Goal: Task Accomplishment & Management: Complete application form

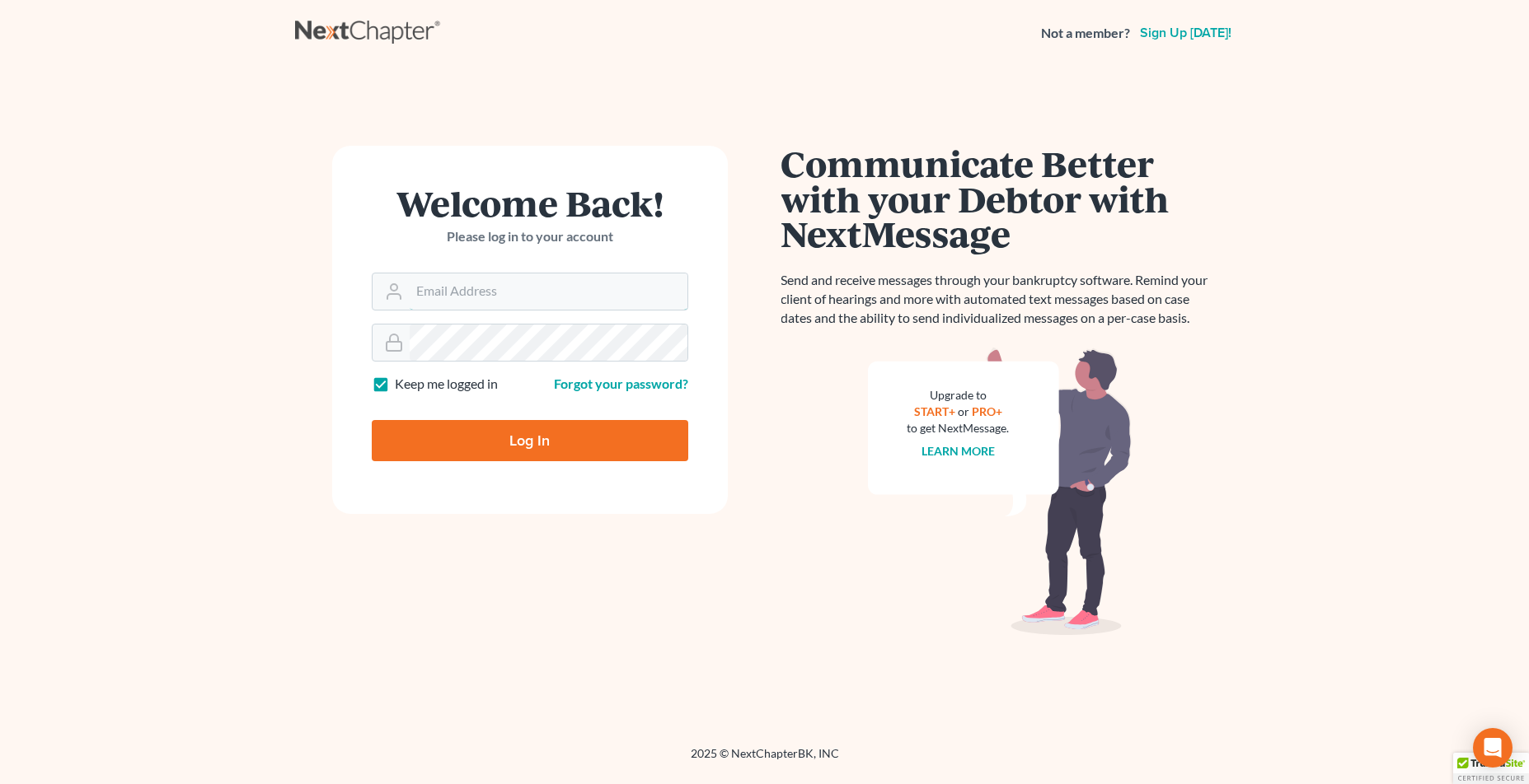
type input "[EMAIL_ADDRESS][DOMAIN_NAME]"
click at [556, 443] on input "Log In" at bounding box center [530, 440] width 316 height 41
type input "Thinking..."
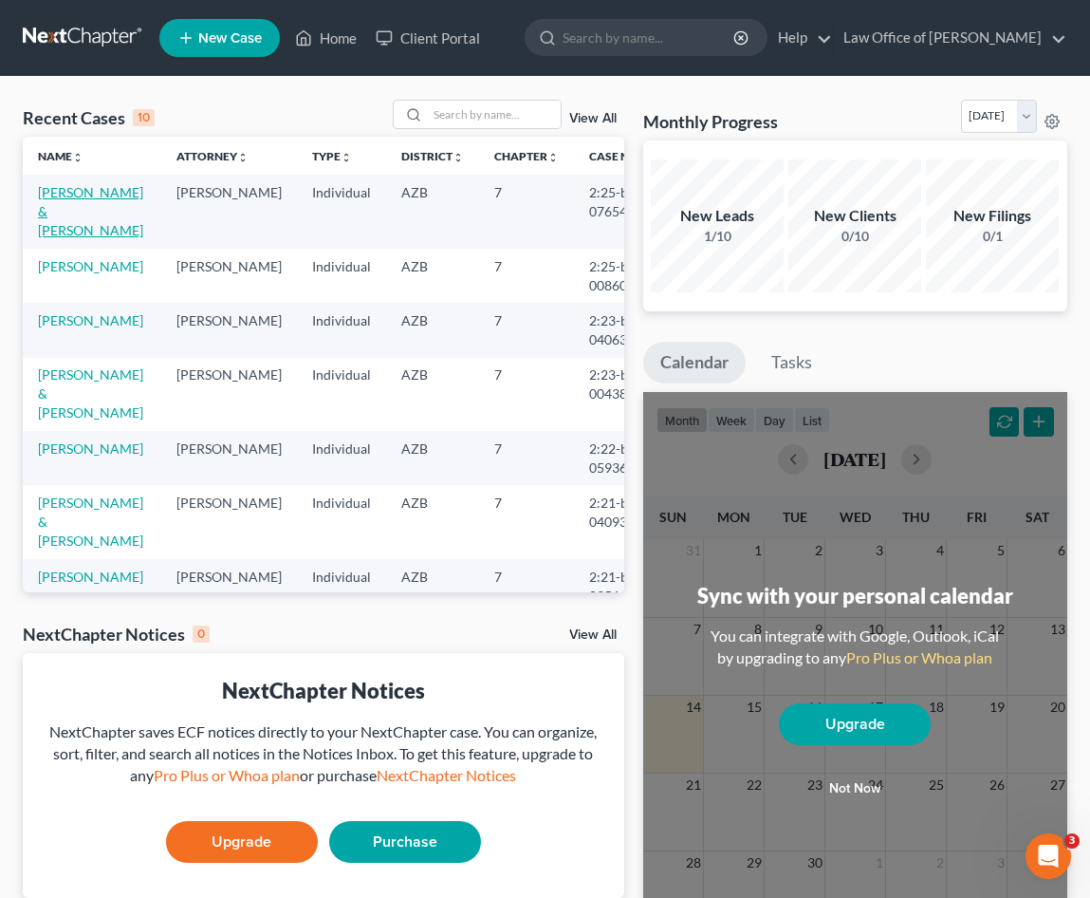
drag, startPoint x: 63, startPoint y: 210, endPoint x: 84, endPoint y: 203, distance: 21.9
click at [65, 208] on td "[PERSON_NAME] & [PERSON_NAME]" at bounding box center [92, 211] width 139 height 73
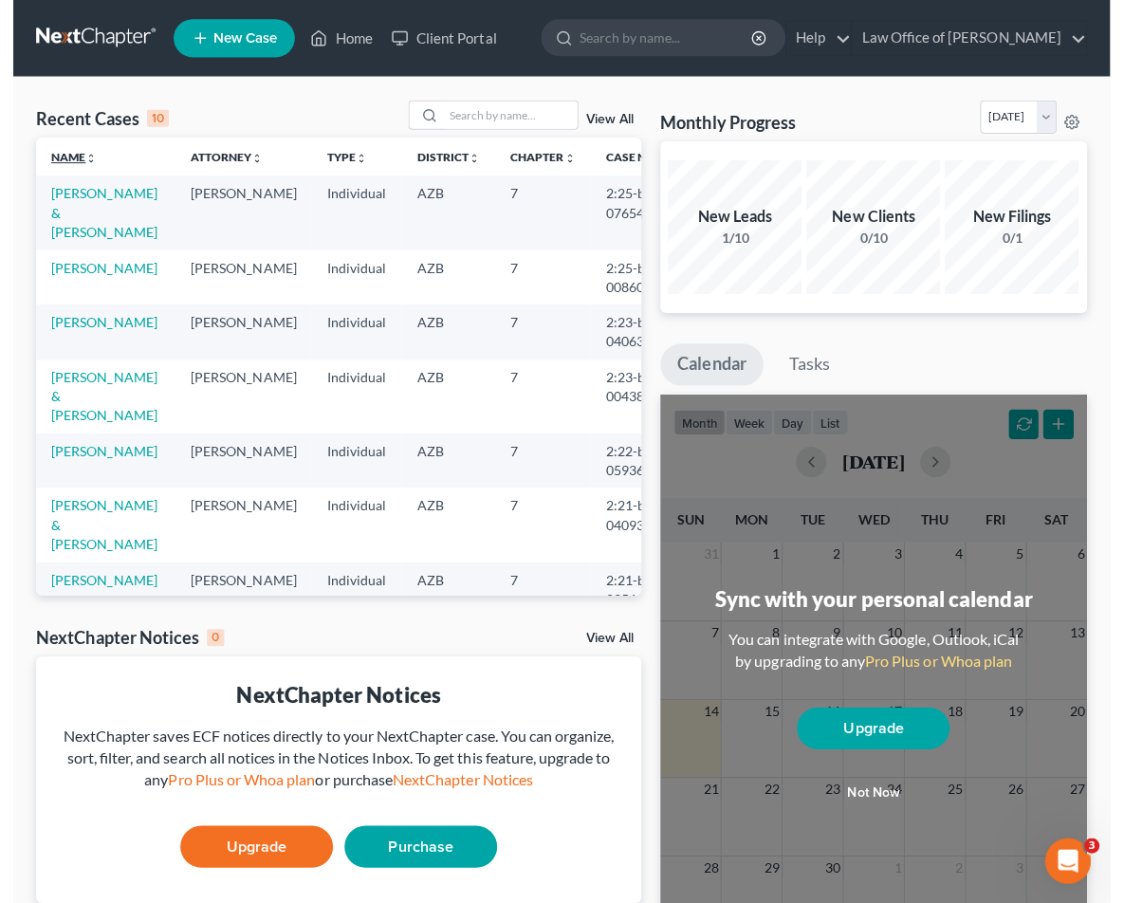
scroll to position [15, 0]
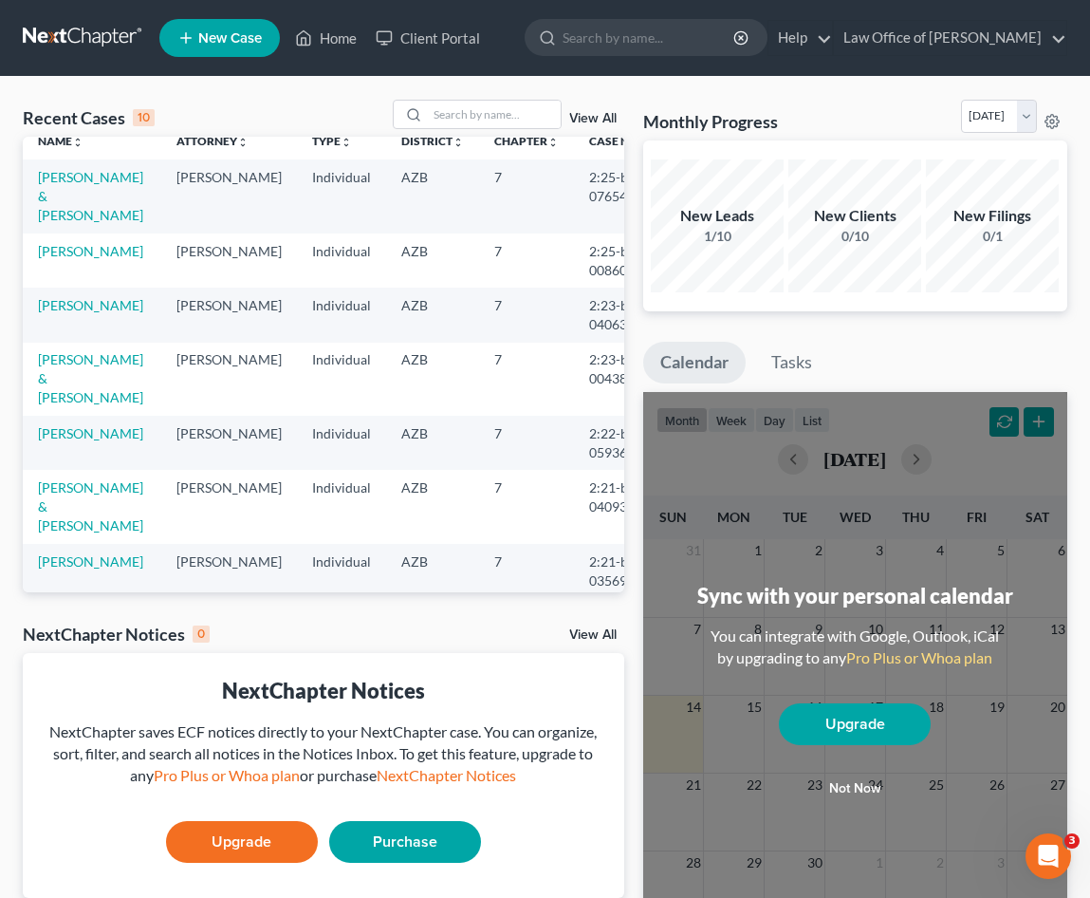
drag, startPoint x: 73, startPoint y: 220, endPoint x: 139, endPoint y: 233, distance: 66.8
click at [80, 220] on link "Montano, Luis & Fernandez, Veronica" at bounding box center [90, 196] width 105 height 54
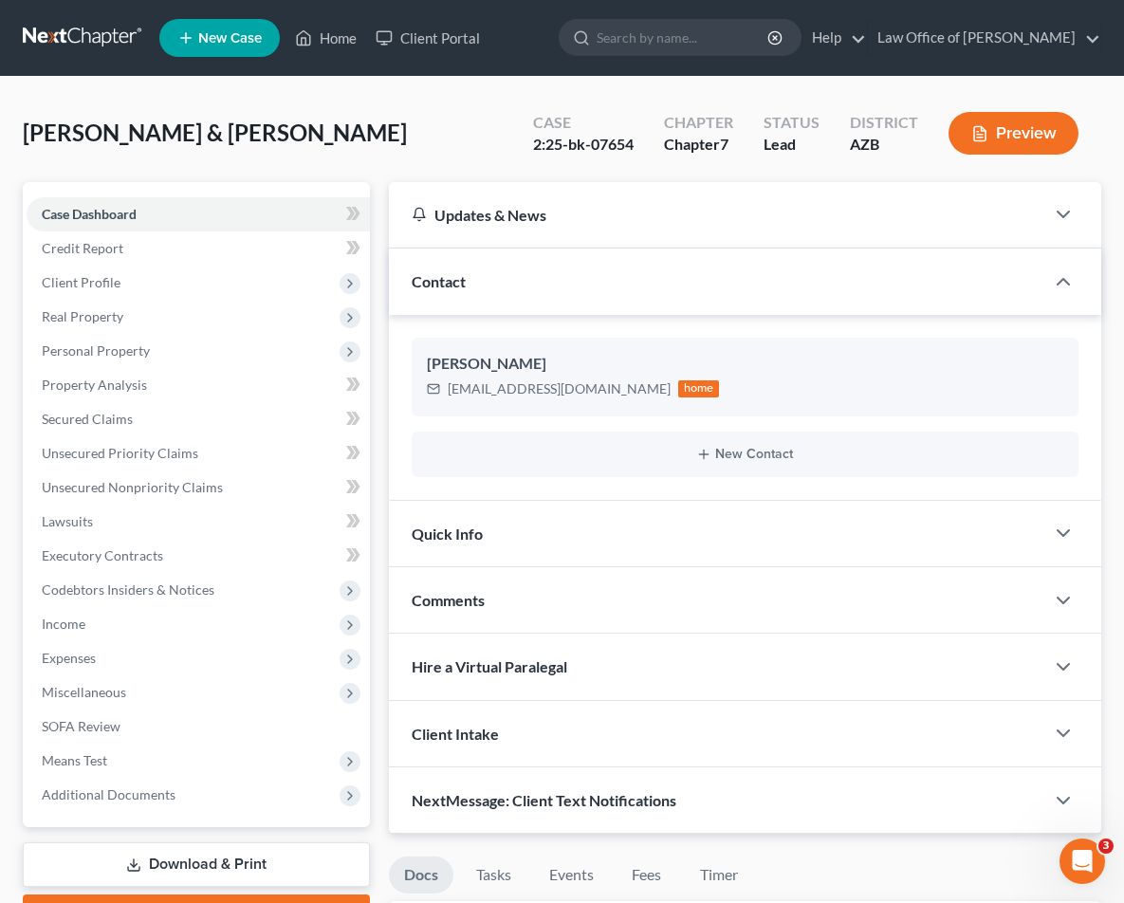
scroll to position [0, 1]
click at [187, 490] on span "Unsecured Nonpriority Claims" at bounding box center [132, 487] width 181 height 16
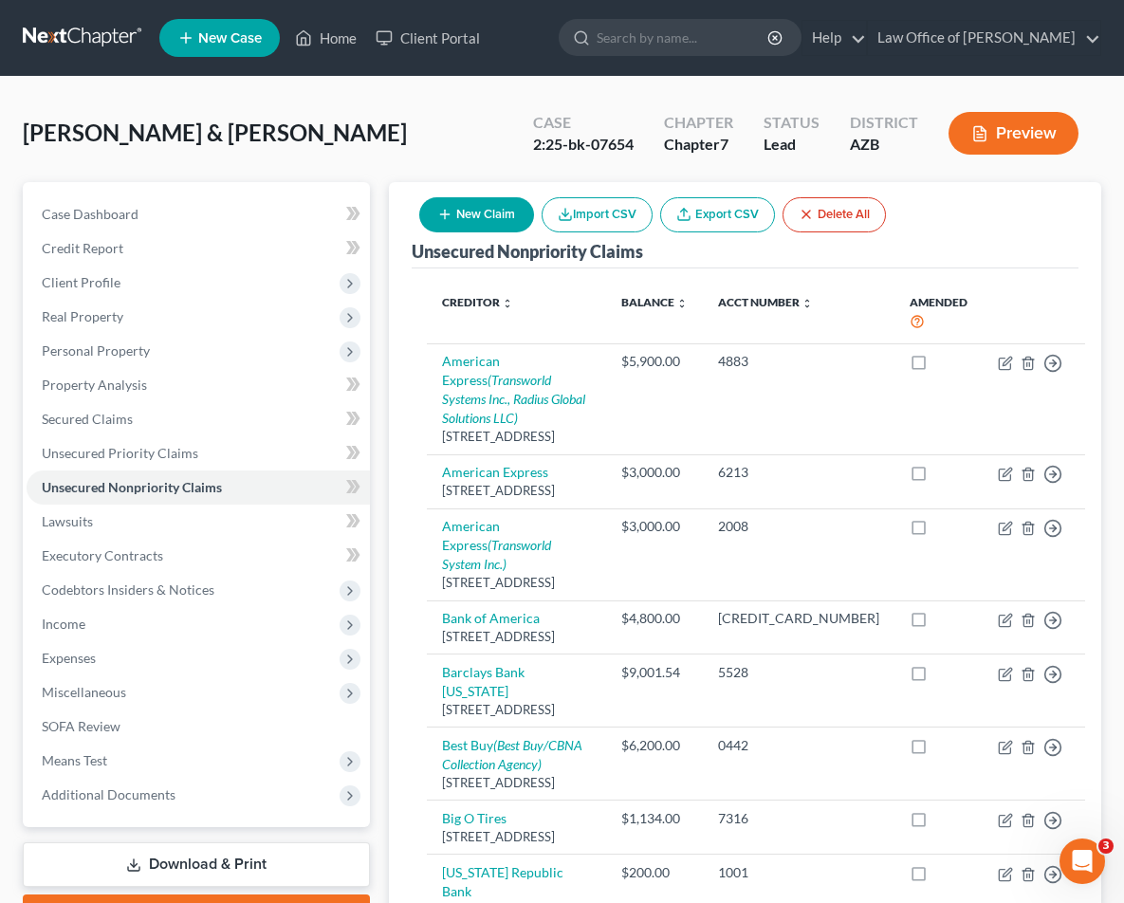
click at [465, 215] on button "New Claim" at bounding box center [476, 214] width 115 height 35
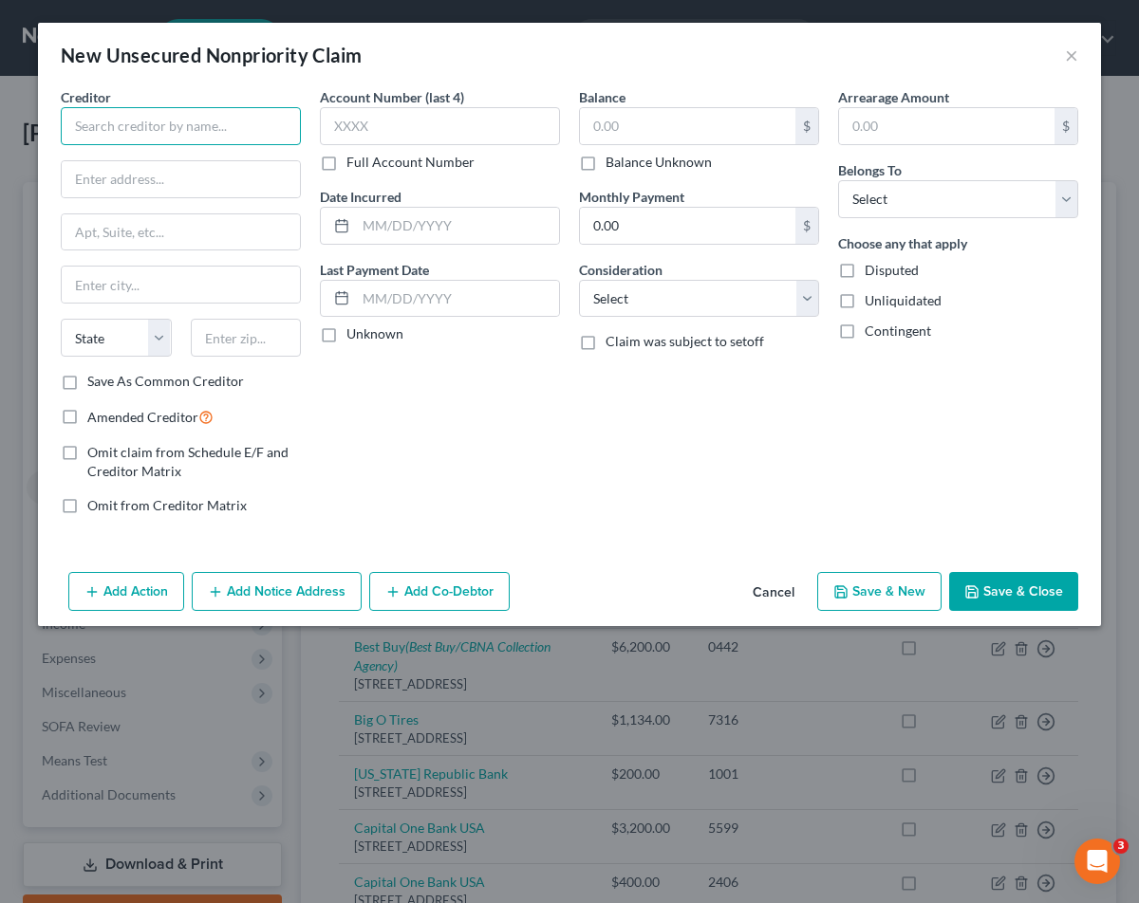
click at [185, 121] on input "text" at bounding box center [181, 126] width 240 height 38
drag, startPoint x: 1121, startPoint y: 550, endPoint x: 185, endPoint y: 121, distance: 1029.6
click at [185, 121] on input "text" at bounding box center [181, 126] width 240 height 38
type input "Travelers Insurance"
click at [232, 341] on input "061104" at bounding box center [246, 338] width 111 height 38
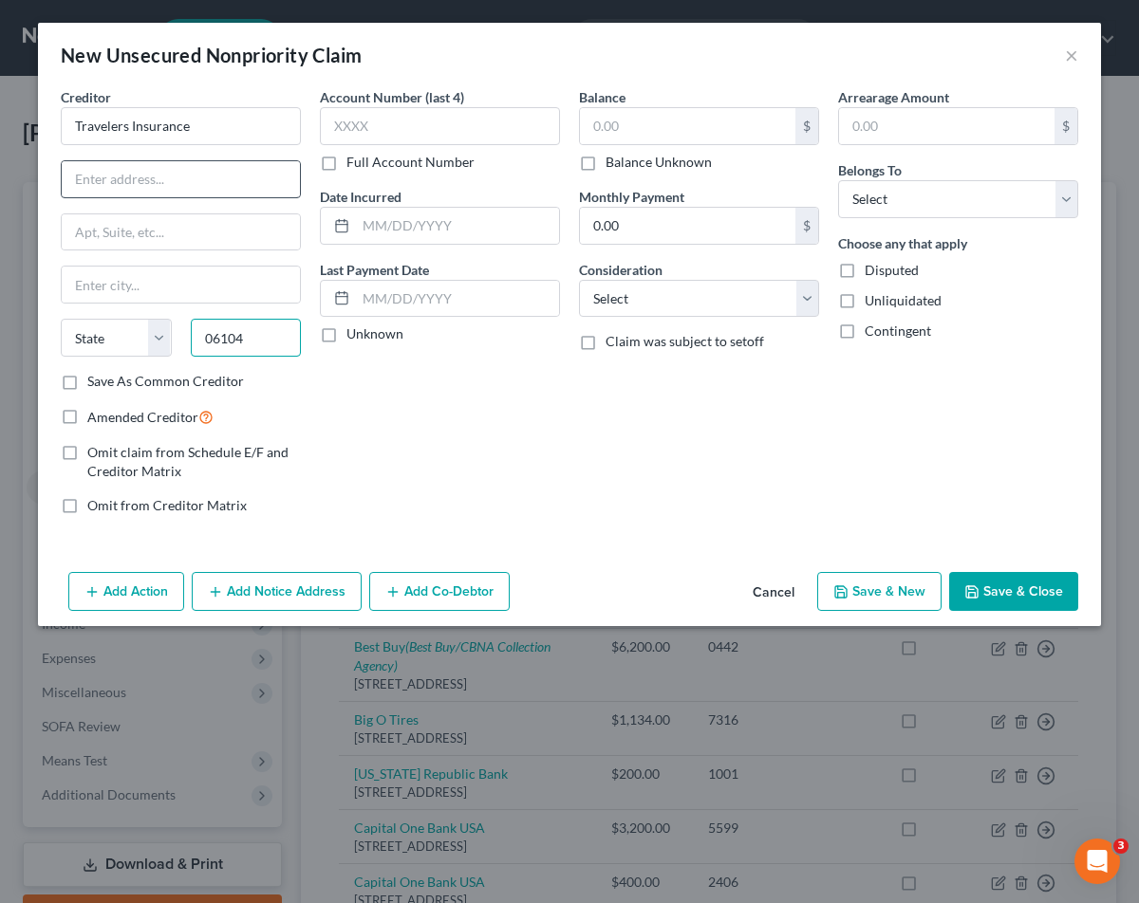
type input "06104"
type input "Hartford"
select select "6"
type input "PO Box 2906"
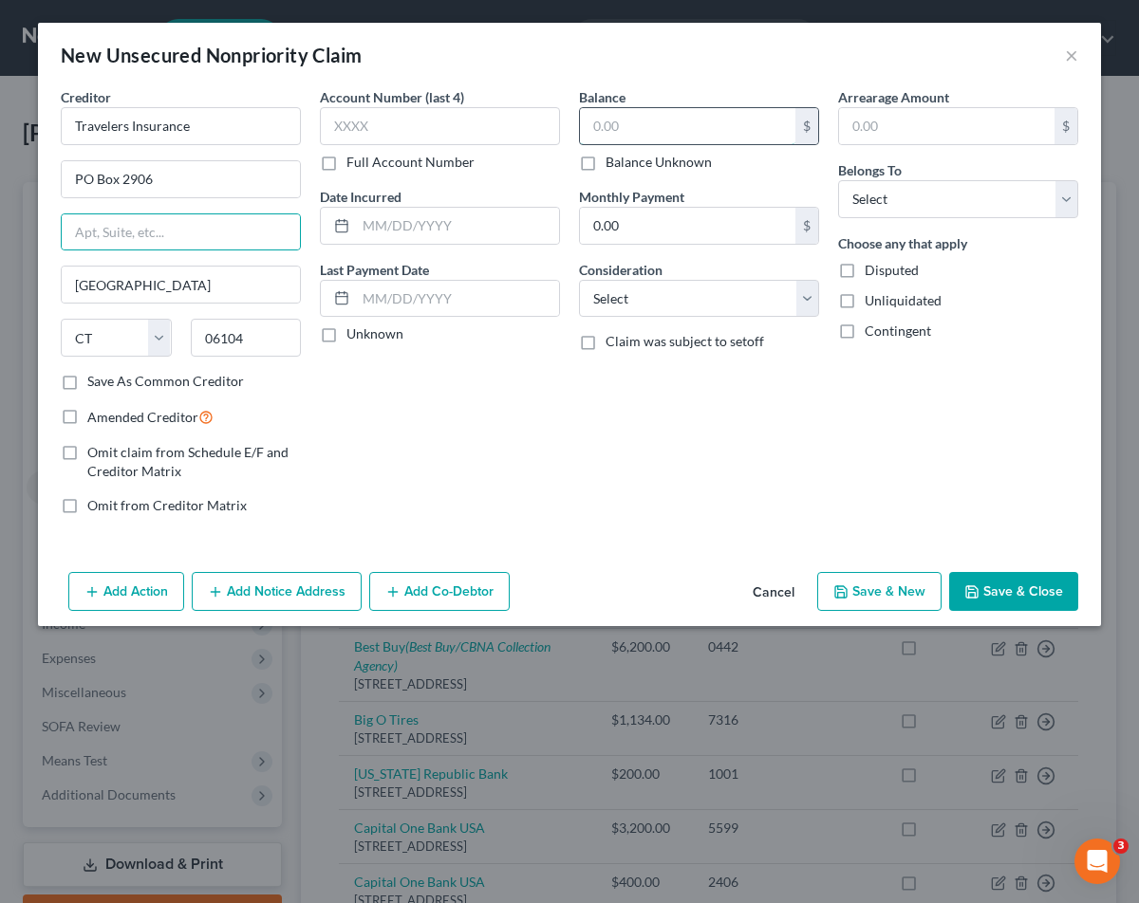
click at [636, 121] on input "text" at bounding box center [687, 126] width 215 height 36
type input "1,500.00"
click at [906, 110] on input "text" at bounding box center [946, 126] width 215 height 36
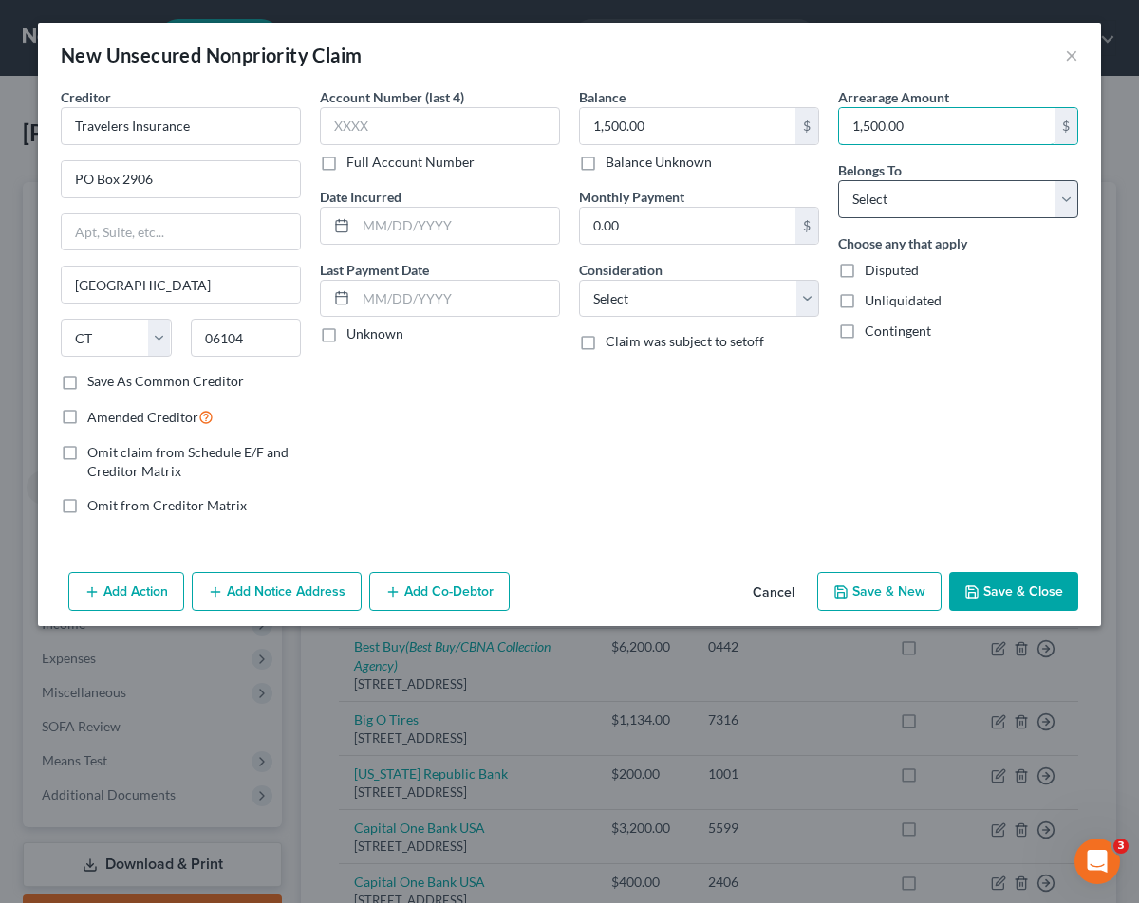
type input "1,500.00"
select select "4"
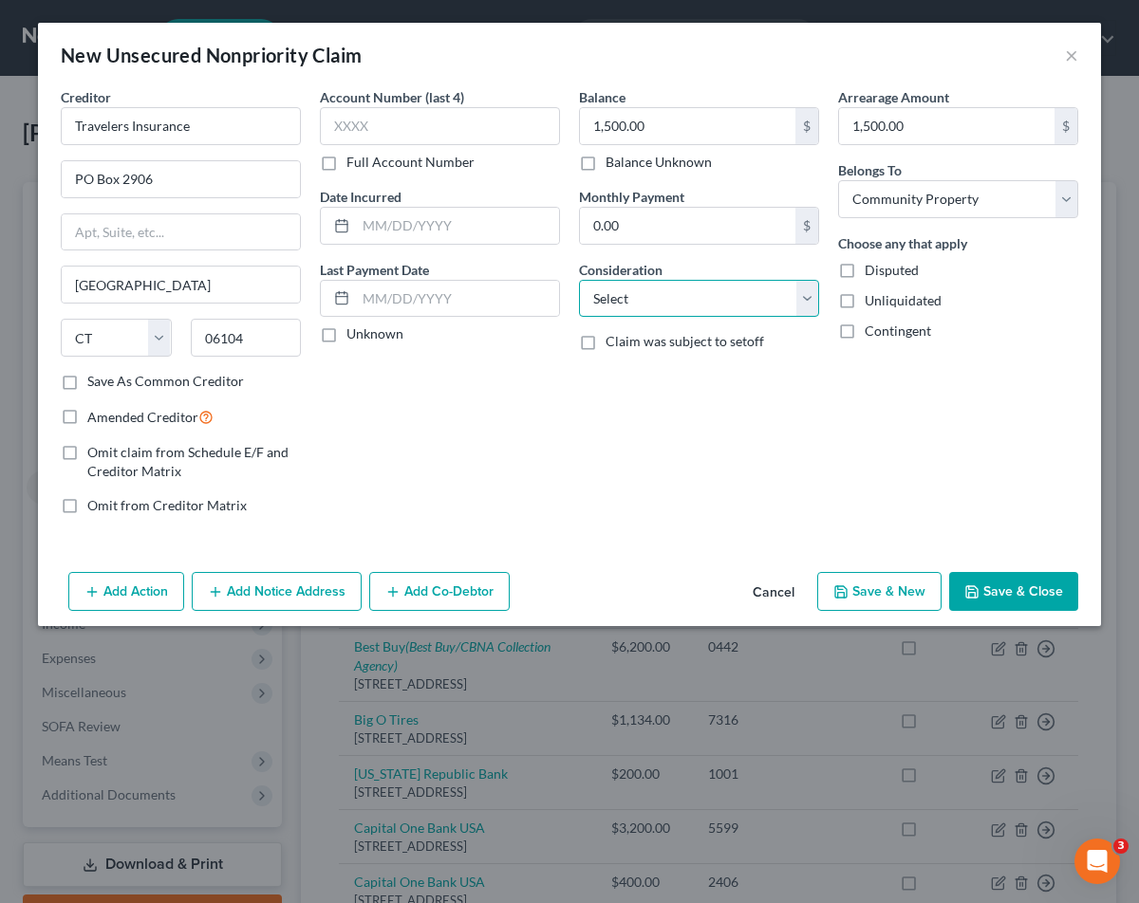
select select "14"
click at [1035, 594] on button "Save & Close" at bounding box center [1013, 592] width 129 height 40
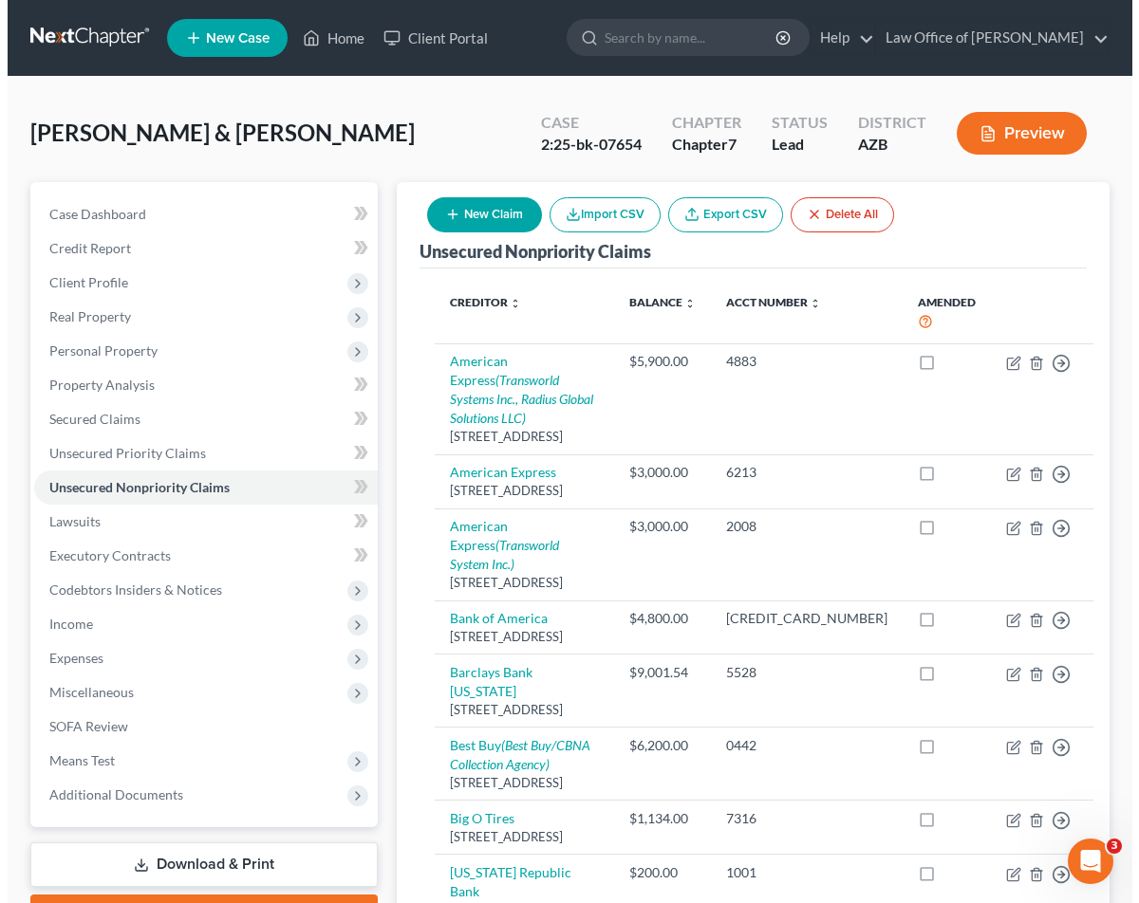
scroll to position [3, 0]
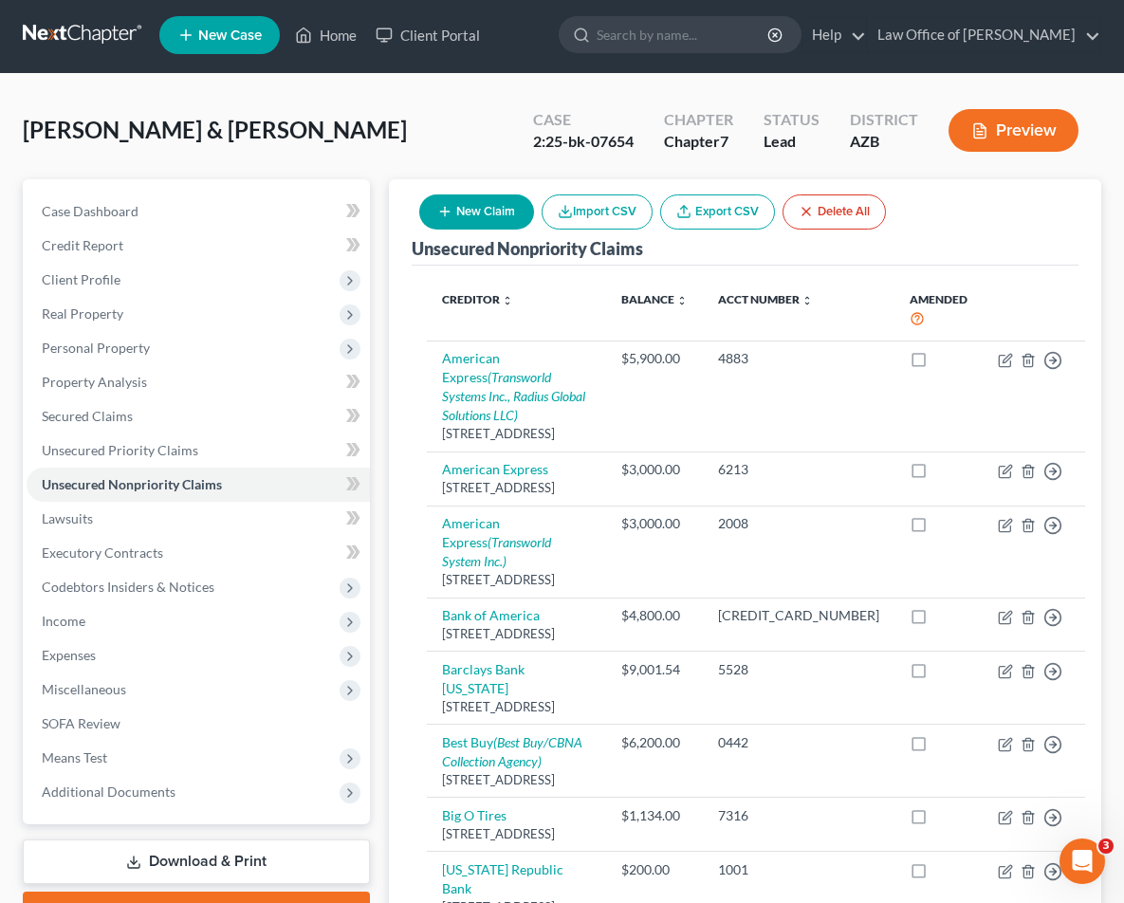
click at [471, 213] on button "New Claim" at bounding box center [476, 212] width 115 height 35
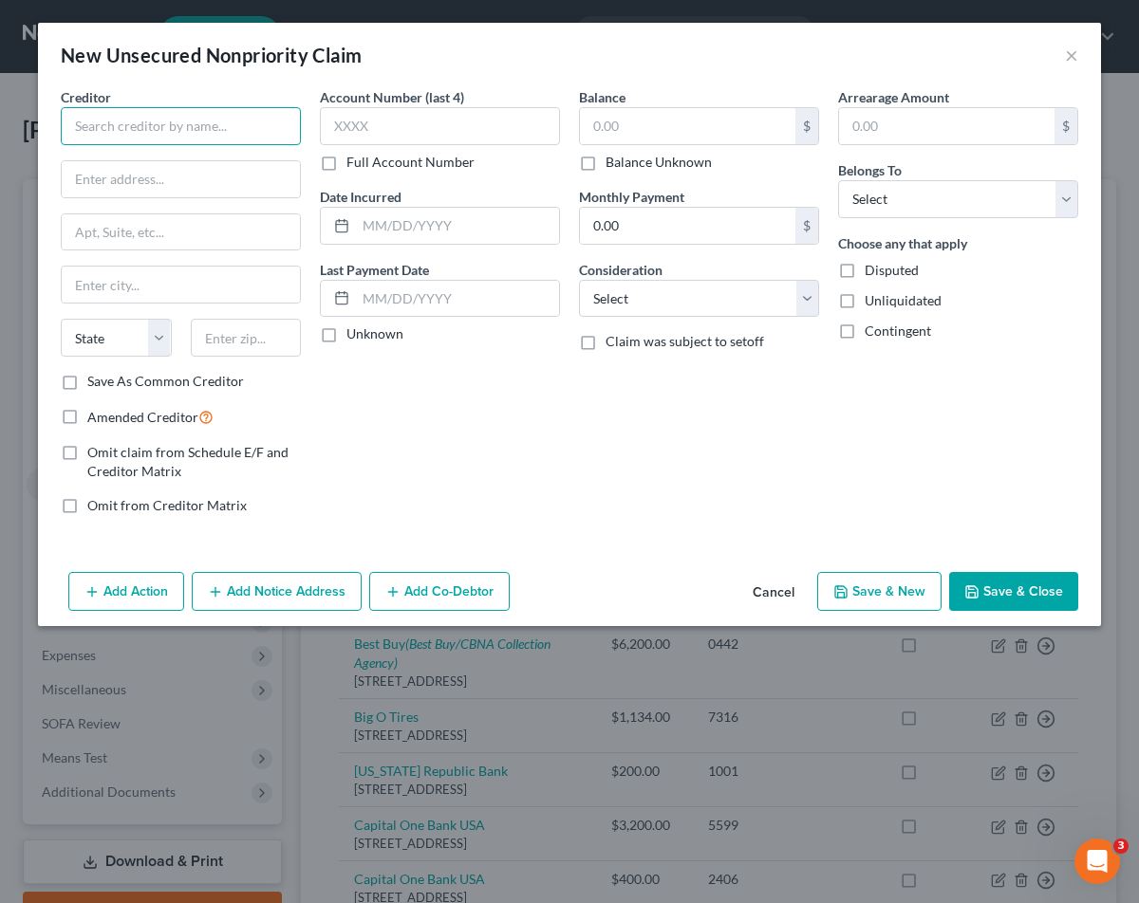
click at [93, 118] on input "text" at bounding box center [181, 126] width 240 height 38
type input "Geico"
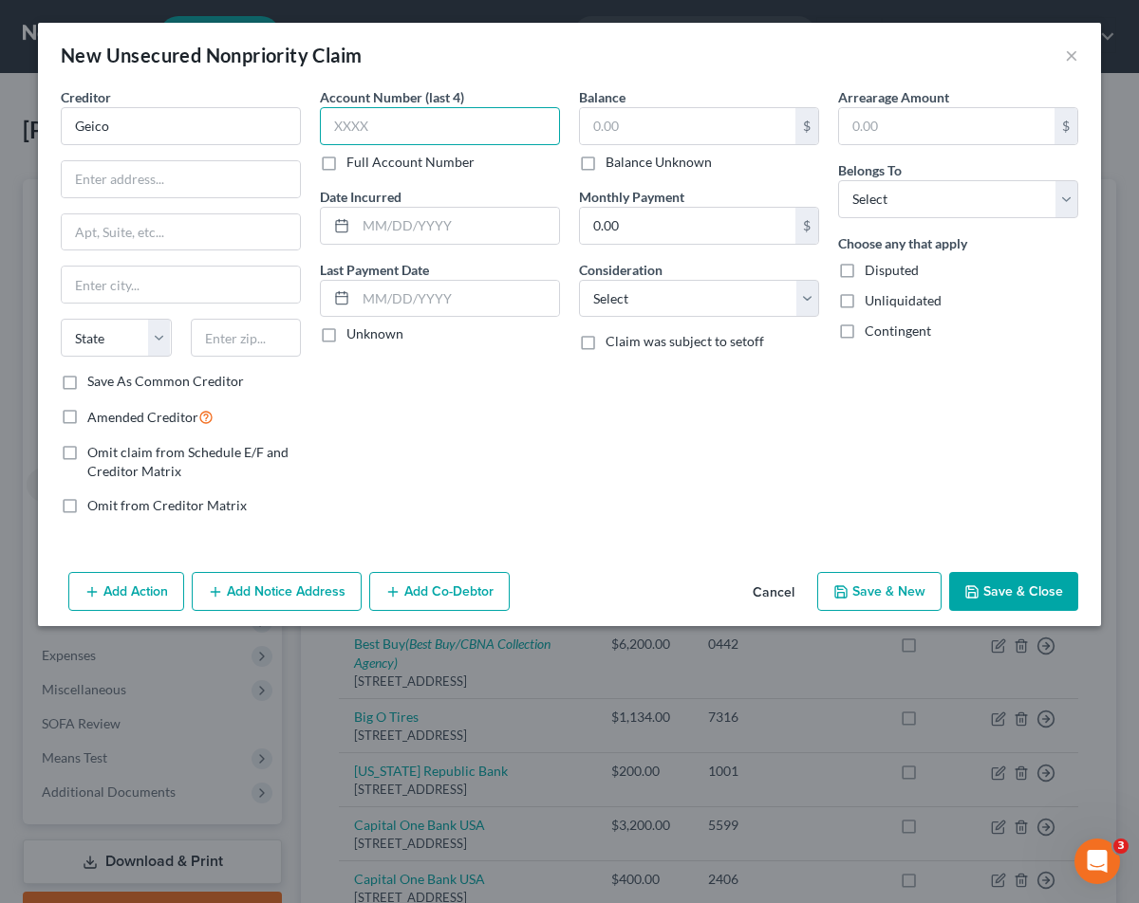
paste input "6152"
type input "6152"
click at [346, 170] on label "Full Account Number" at bounding box center [410, 162] width 128 height 19
click at [354, 165] on input "Full Account Number" at bounding box center [360, 159] width 12 height 12
drag, startPoint x: 352, startPoint y: 125, endPoint x: 304, endPoint y: 112, distance: 50.2
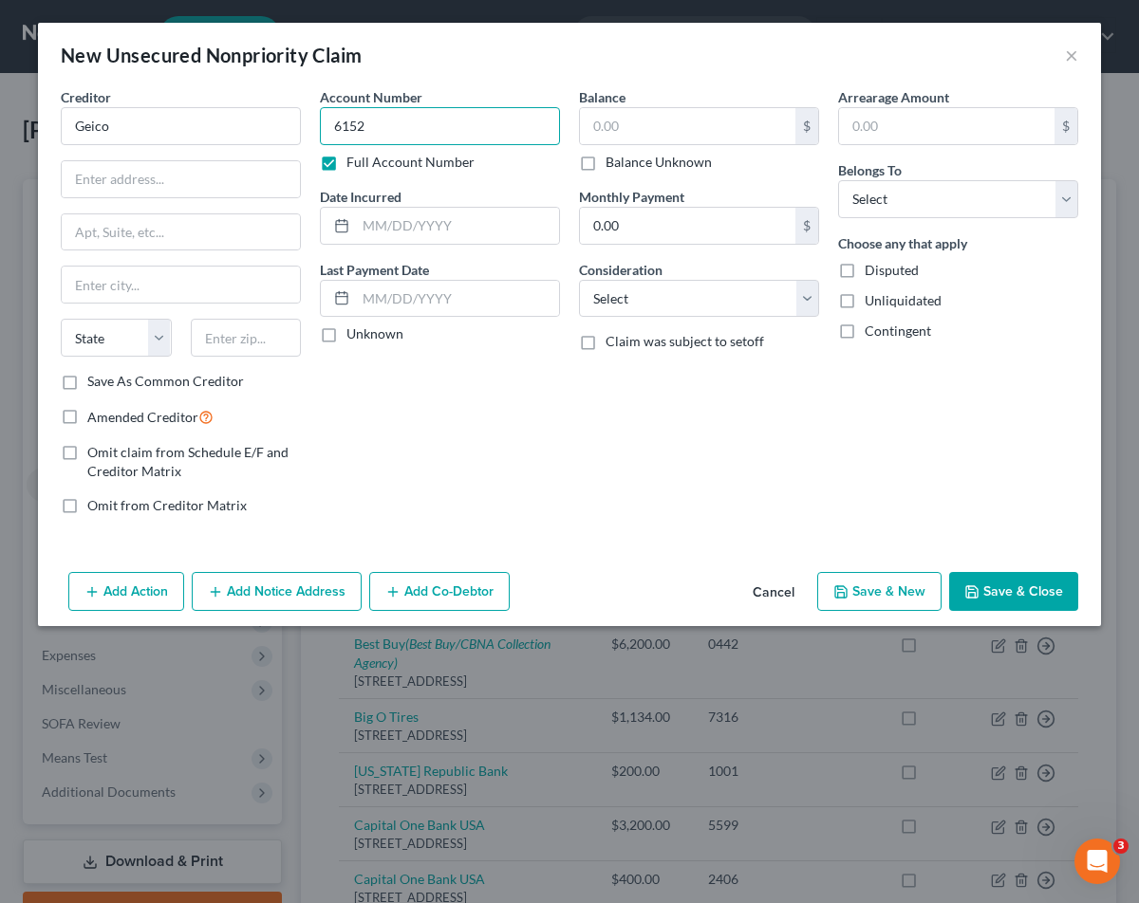
click at [304, 112] on div "Creditor * Geico State AL AK AR AZ CA CO CT DE DC FL GA GU HI ID IL IN IA KS KY…" at bounding box center [569, 308] width 1036 height 443
paste input "731425"
type input "6152731425"
select select "4"
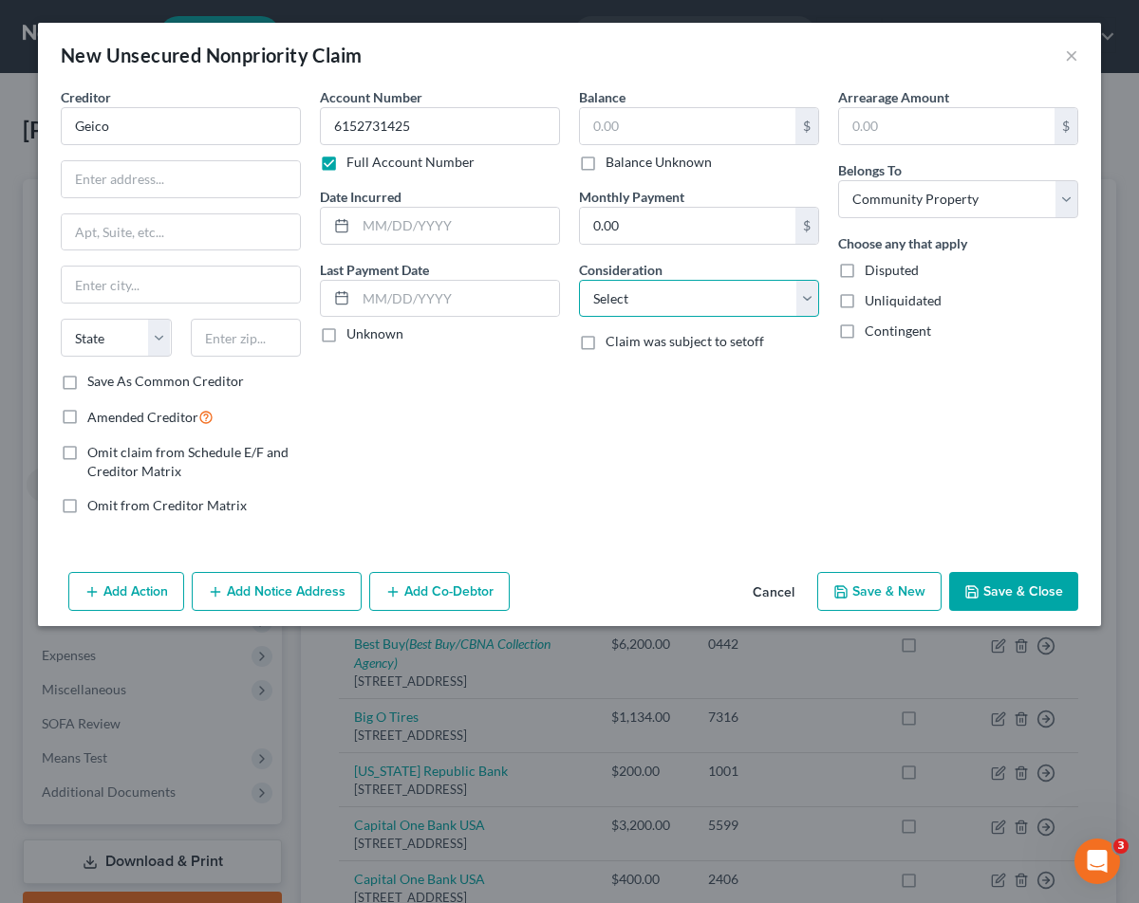
select select "14"
click at [1034, 594] on button "Save & Close" at bounding box center [1013, 592] width 129 height 40
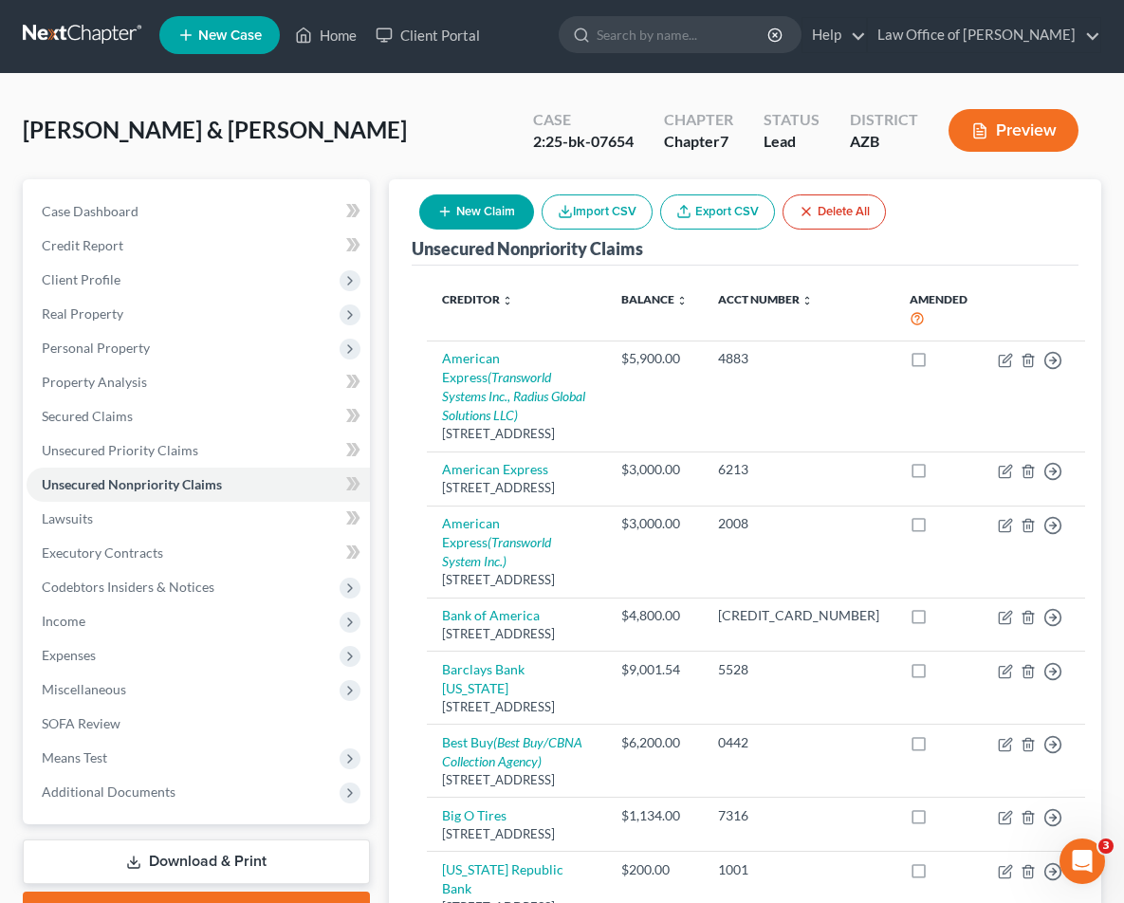
click at [465, 208] on button "New Claim" at bounding box center [476, 212] width 115 height 35
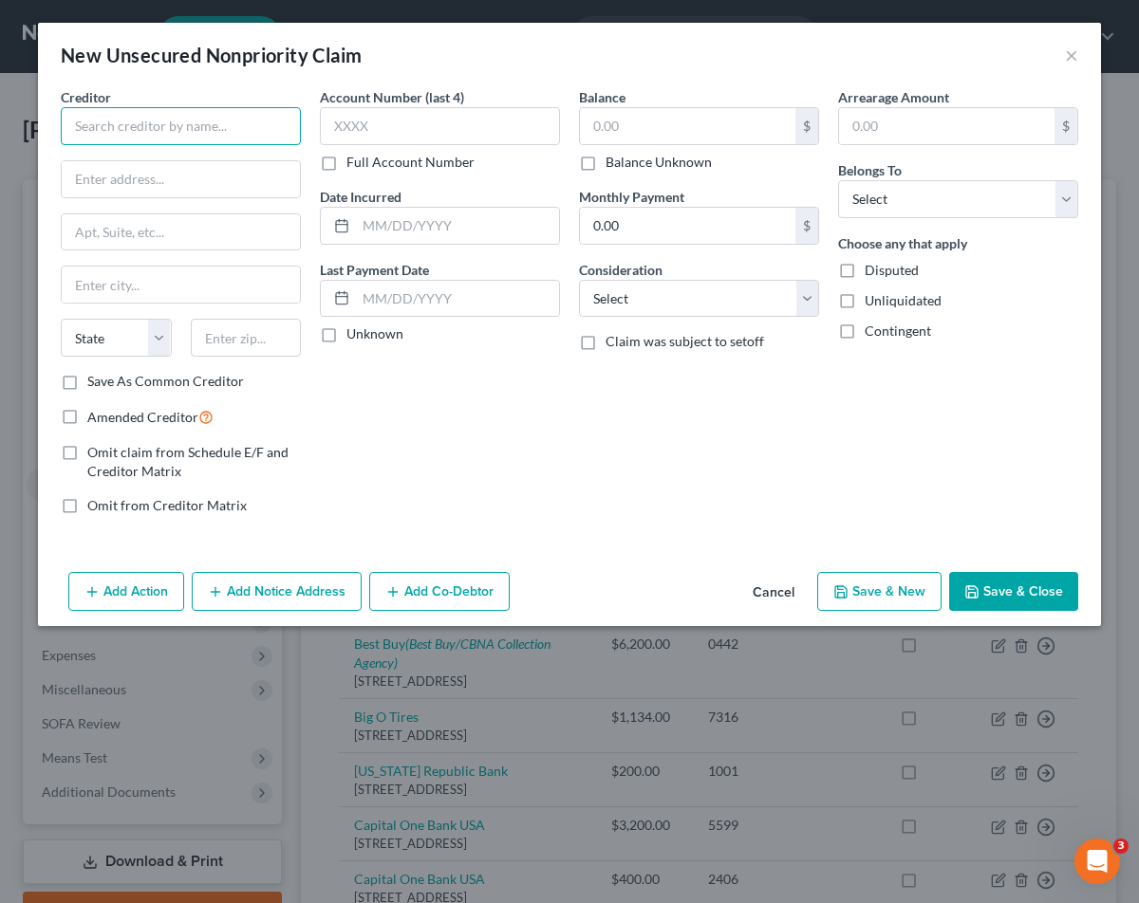
click at [198, 128] on input "text" at bounding box center [181, 126] width 240 height 38
type input "Macys/CBNA"
click at [346, 159] on label "Full Account Number" at bounding box center [410, 162] width 128 height 19
click at [354, 159] on input "Full Account Number" at bounding box center [360, 159] width 12 height 12
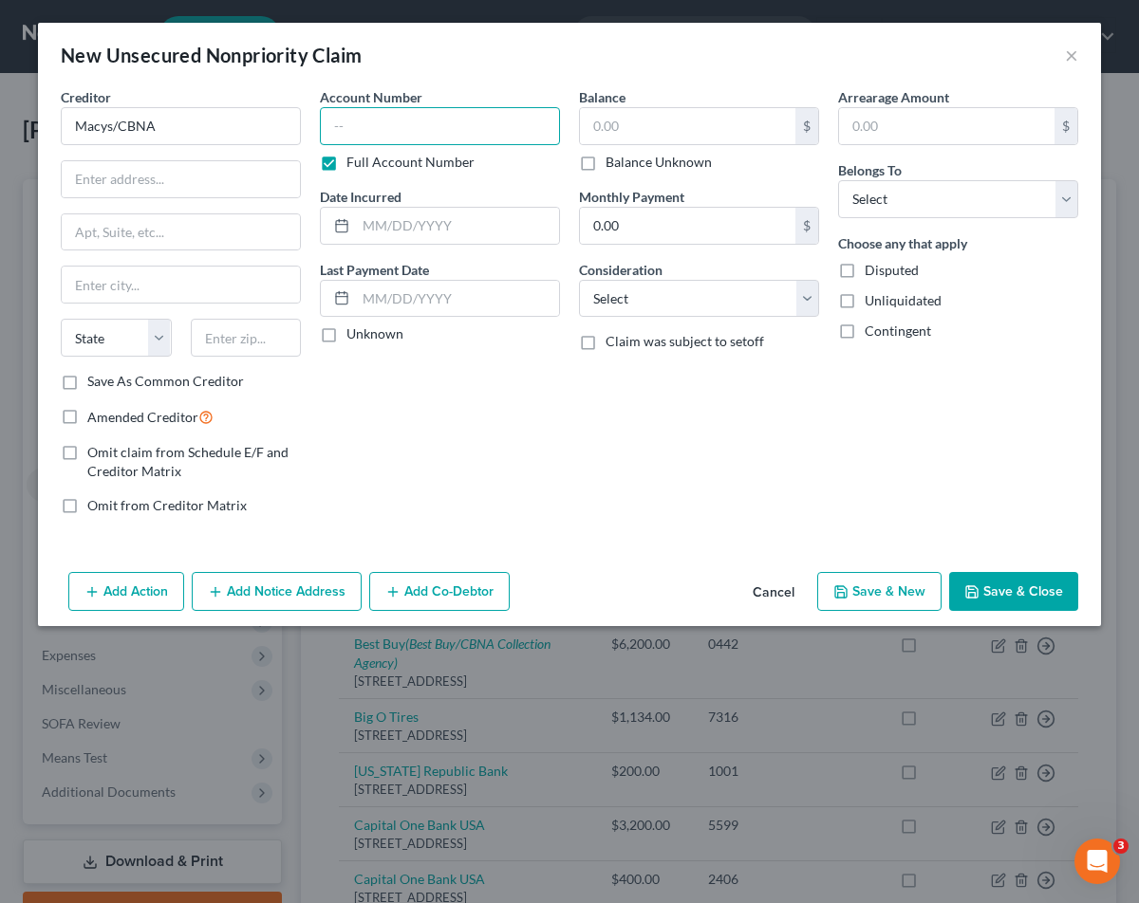
click at [348, 129] on input "text" at bounding box center [440, 126] width 240 height 38
click at [347, 129] on input "text" at bounding box center [440, 126] width 240 height 38
paste input "603534005524"
type input "603534005524"
drag, startPoint x: 253, startPoint y: 277, endPoint x: 287, endPoint y: 284, distance: 33.9
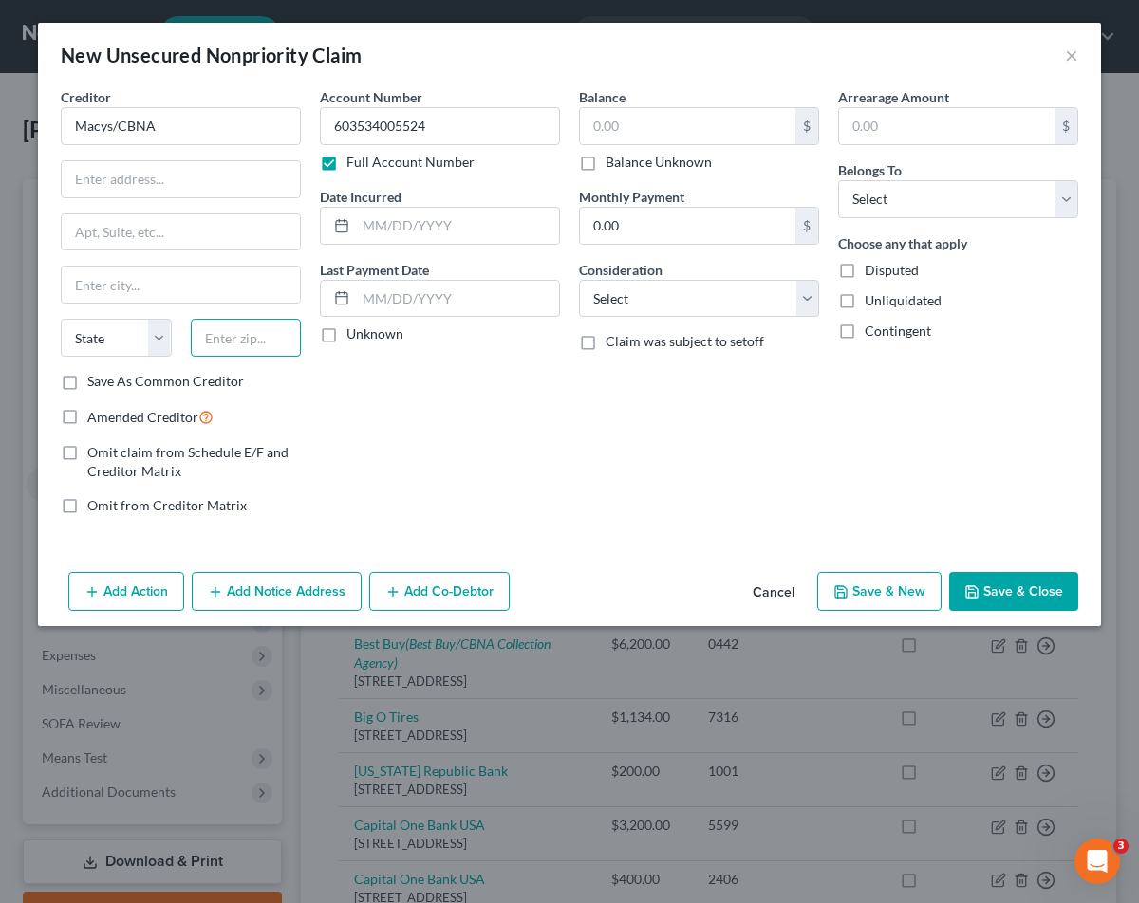
click at [232, 335] on input "text" at bounding box center [246, 338] width 111 height 38
type input "19176"
click at [167, 293] on input "text" at bounding box center [181, 285] width 238 height 36
type input "Philadelphia"
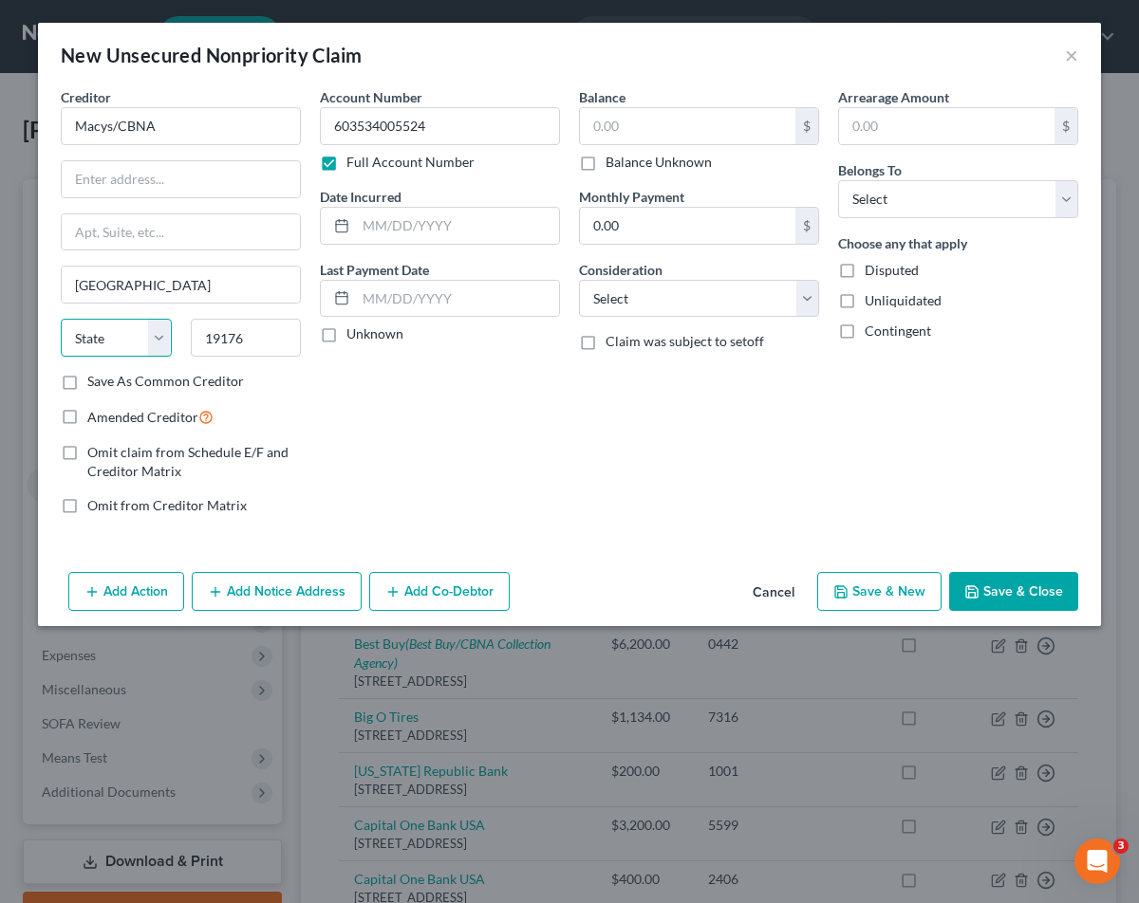
select select "39"
click at [182, 178] on input "text" at bounding box center [181, 179] width 238 height 36
paste input "PO BOX 71727"
type input "PO BOX 71727"
click at [646, 127] on input "text" at bounding box center [687, 126] width 215 height 36
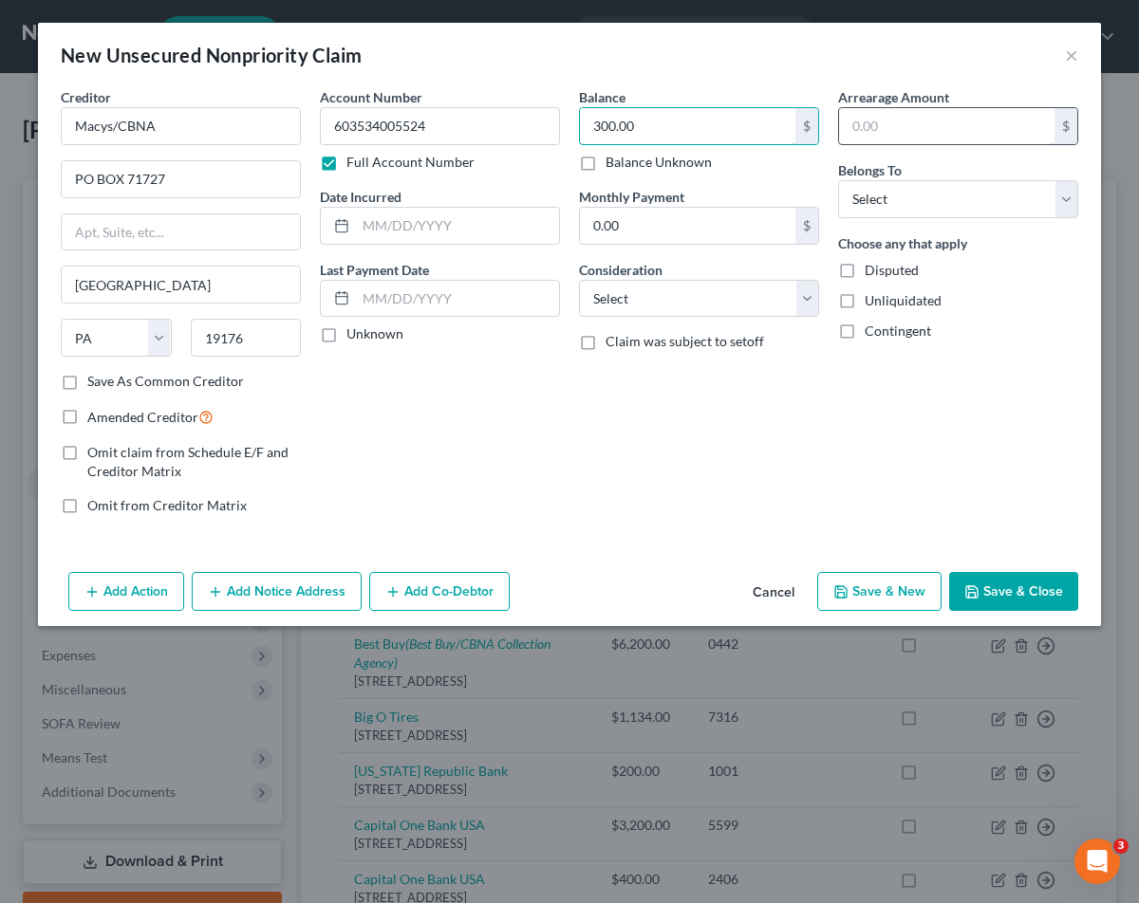
type input "300.00"
click at [928, 121] on input "text" at bounding box center [946, 126] width 215 height 36
type input "300.00"
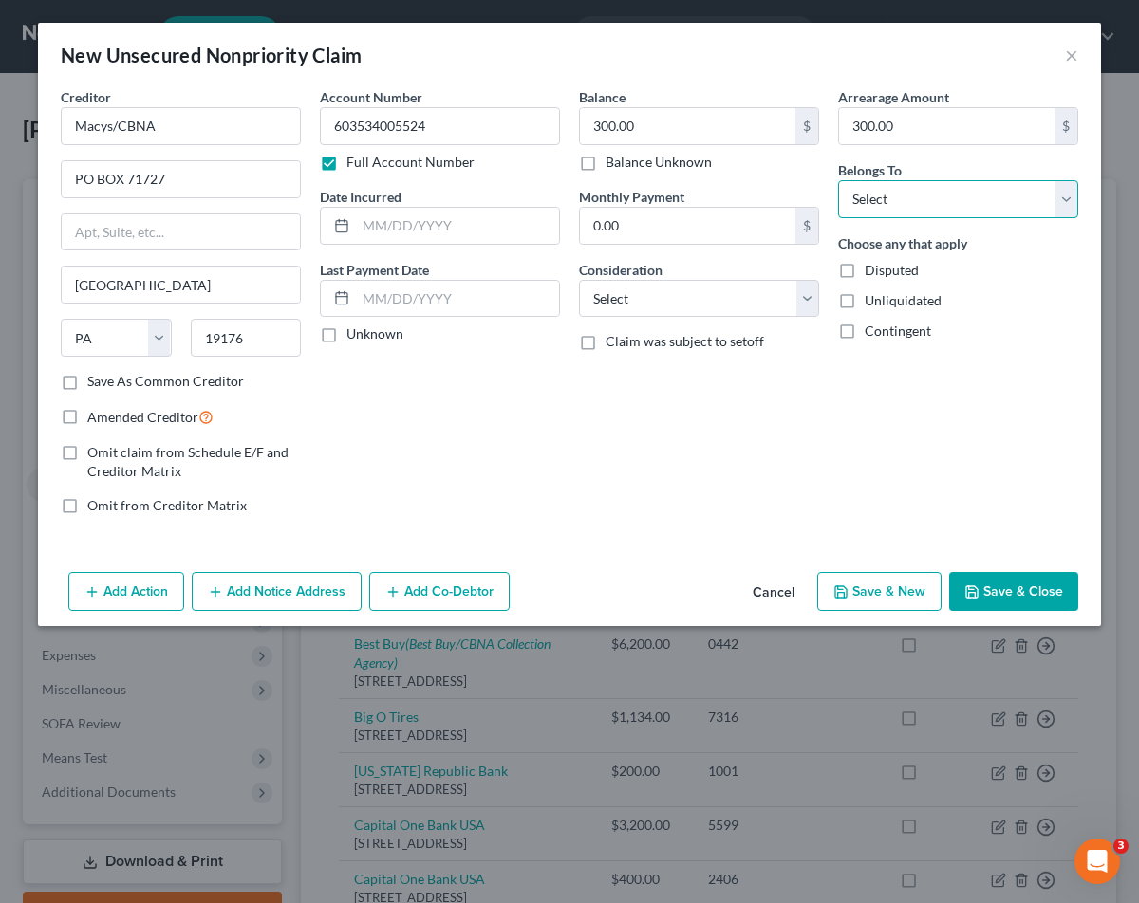
select select "4"
select select "2"
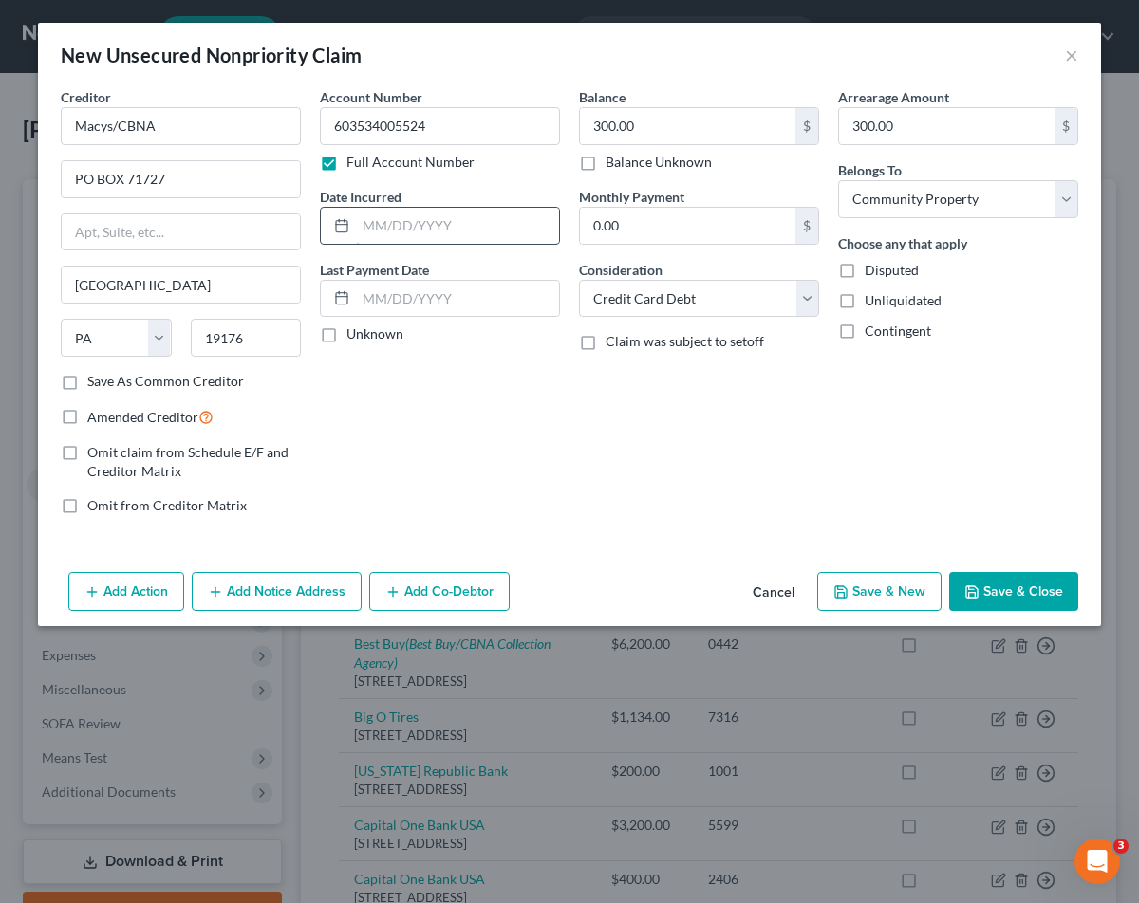
click at [436, 214] on input "text" at bounding box center [457, 226] width 203 height 36
type input "01/01/2021"
click at [346, 338] on label "Unknown" at bounding box center [374, 334] width 57 height 19
click at [354, 337] on input "Unknown" at bounding box center [360, 331] width 12 height 12
checkbox input "true"
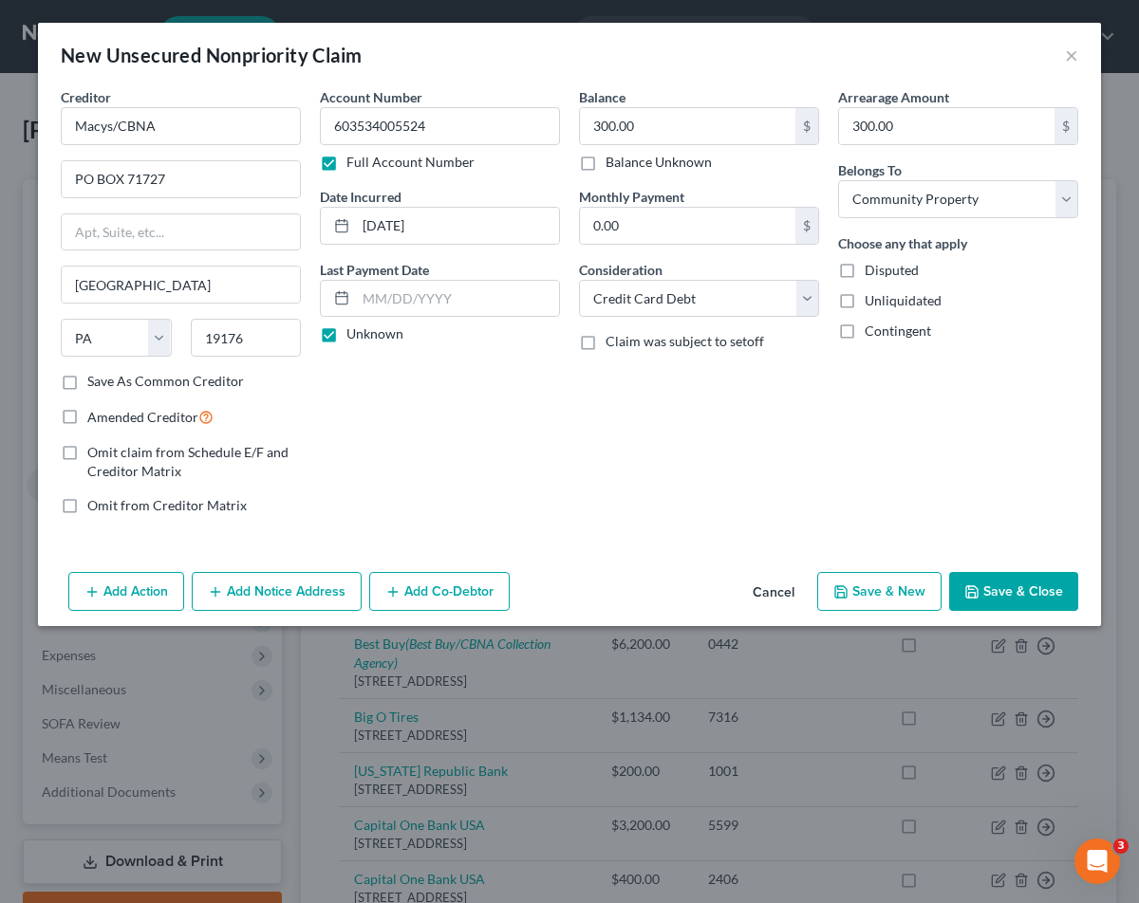
click at [1031, 591] on button "Save & Close" at bounding box center [1013, 592] width 129 height 40
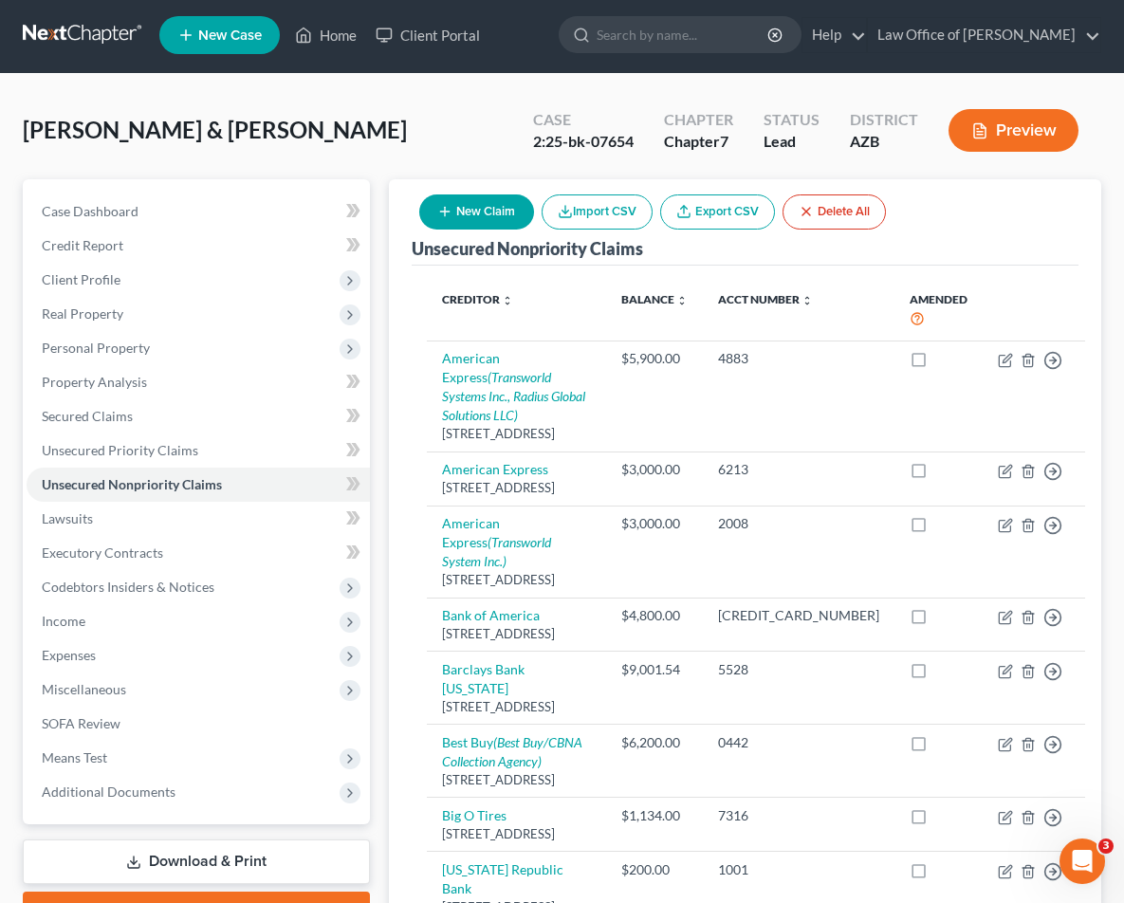
click at [484, 210] on button "New Claim" at bounding box center [476, 212] width 115 height 35
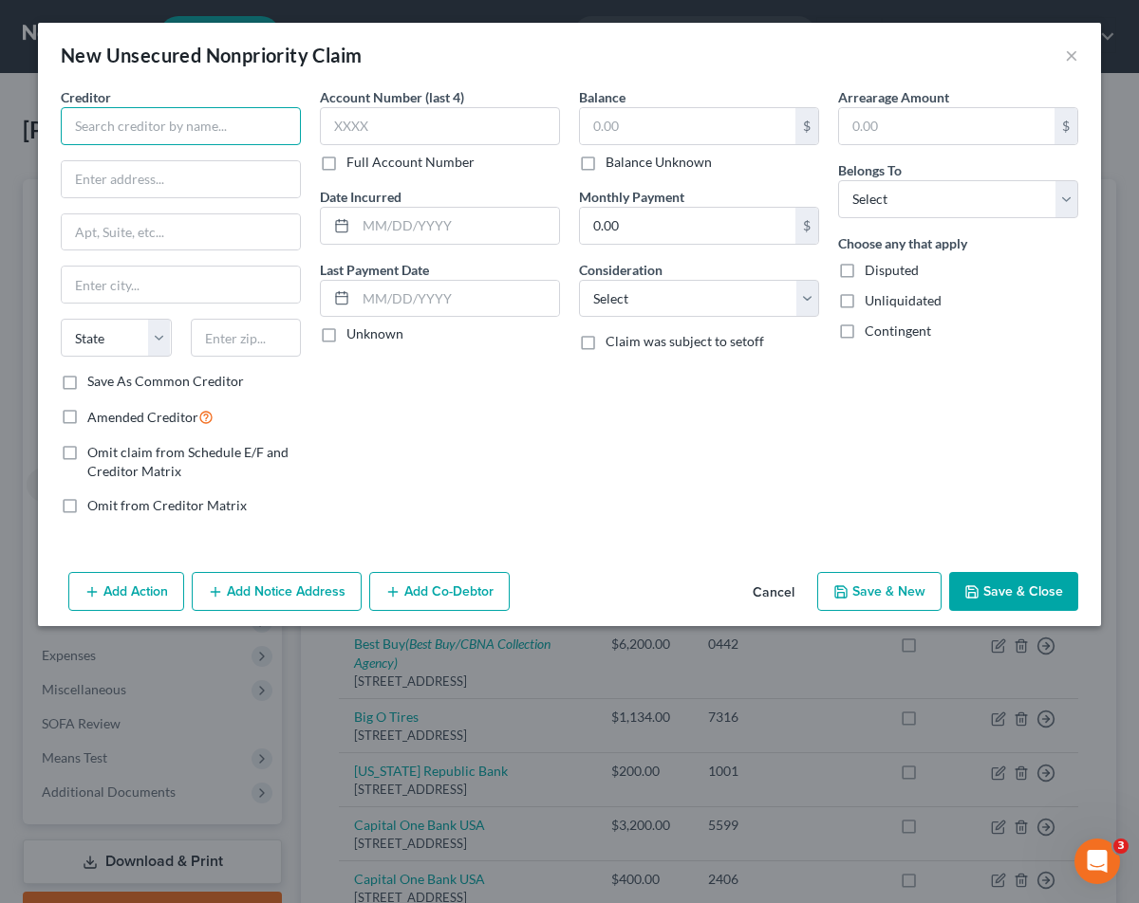
click at [204, 117] on input "text" at bounding box center [181, 126] width 240 height 38
type input "Sams Club / SYNCB"
click at [234, 336] on input "text" at bounding box center [246, 338] width 111 height 38
type input "19176"
select select "39"
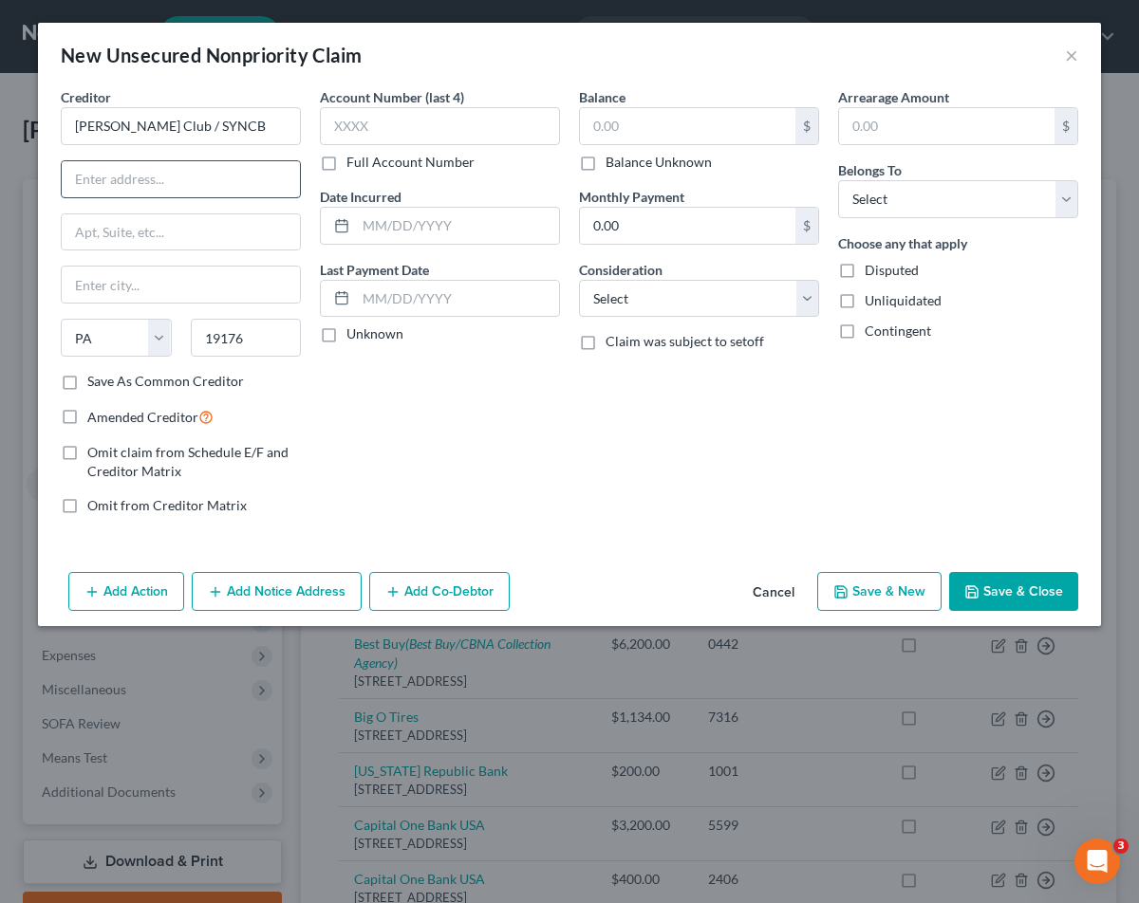
click at [133, 173] on input "text" at bounding box center [181, 179] width 238 height 36
type input "PO Box 71727"
click at [346, 166] on label "Full Account Number" at bounding box center [410, 162] width 128 height 19
click at [354, 165] on input "Full Account Number" at bounding box center [360, 159] width 12 height 12
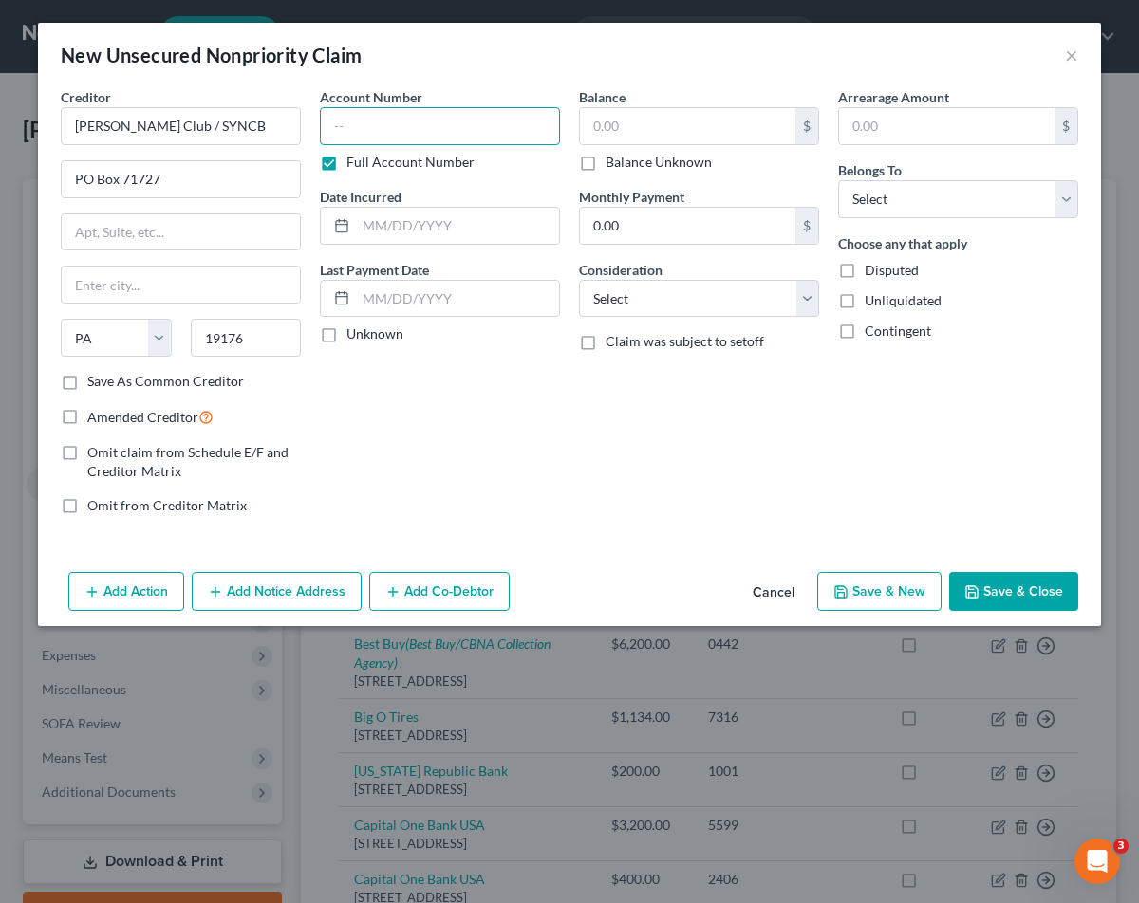
click at [376, 121] on input "text" at bounding box center [440, 126] width 240 height 38
paste input "604599100870"
type input "604599100870"
click at [632, 117] on input "text" at bounding box center [687, 126] width 215 height 36
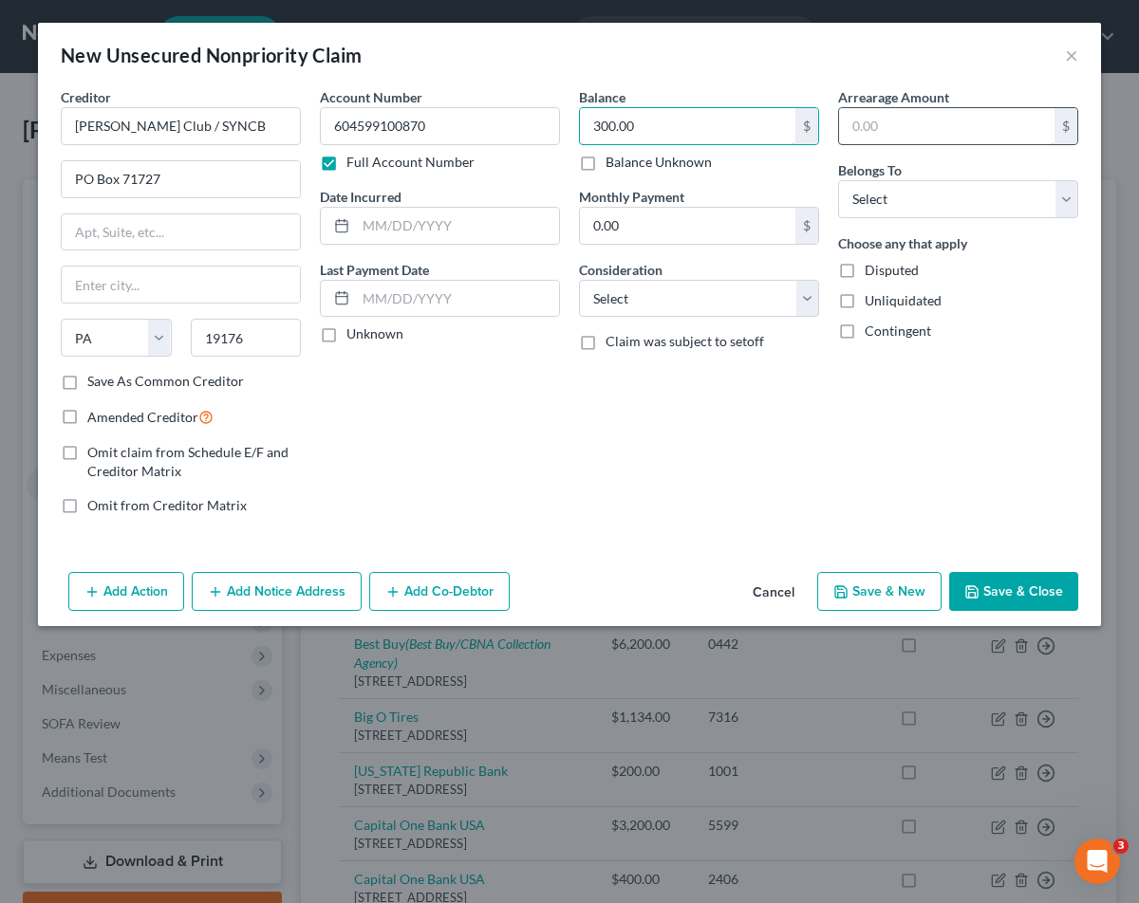
type input "300.00"
click at [930, 125] on input "text" at bounding box center [946, 126] width 215 height 36
type input "300.00"
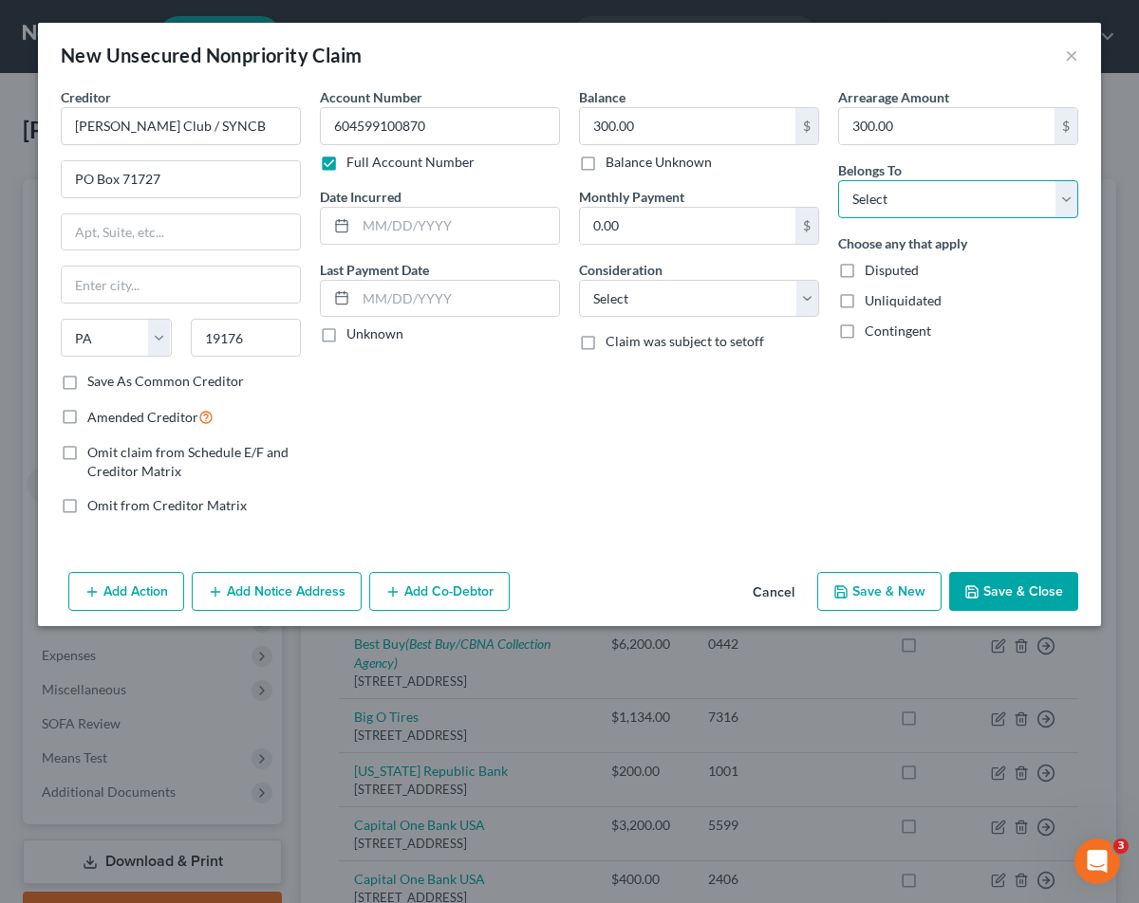
select select "4"
select select "2"
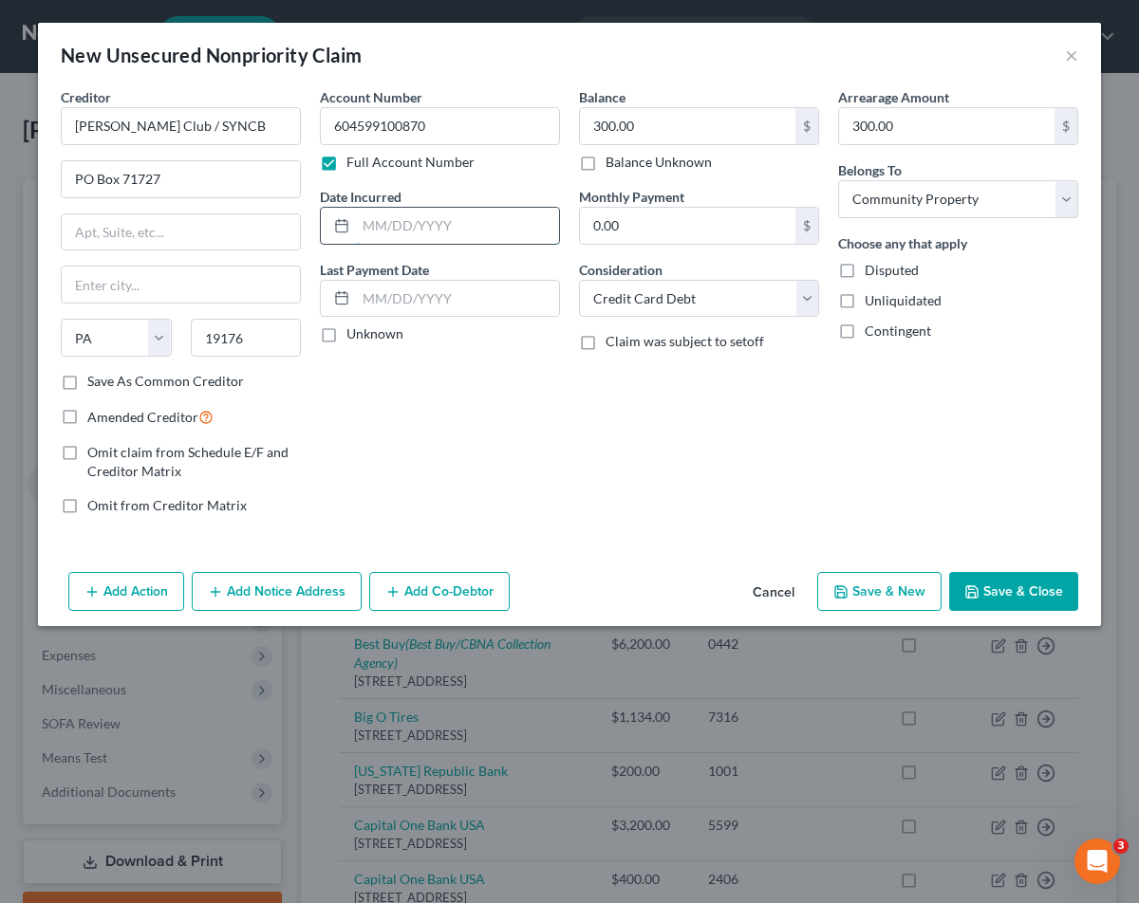
click at [395, 219] on input "text" at bounding box center [457, 226] width 203 height 36
click at [900, 703] on div "New Unsecured Nonpriority Claim × Creditor * Sams Club / SYNCB PO Box 71727 Sta…" at bounding box center [569, 451] width 1139 height 903
click at [418, 211] on input "text" at bounding box center [457, 226] width 203 height 36
type input "07/01/2017"
click at [346, 333] on label "Unknown" at bounding box center [374, 334] width 57 height 19
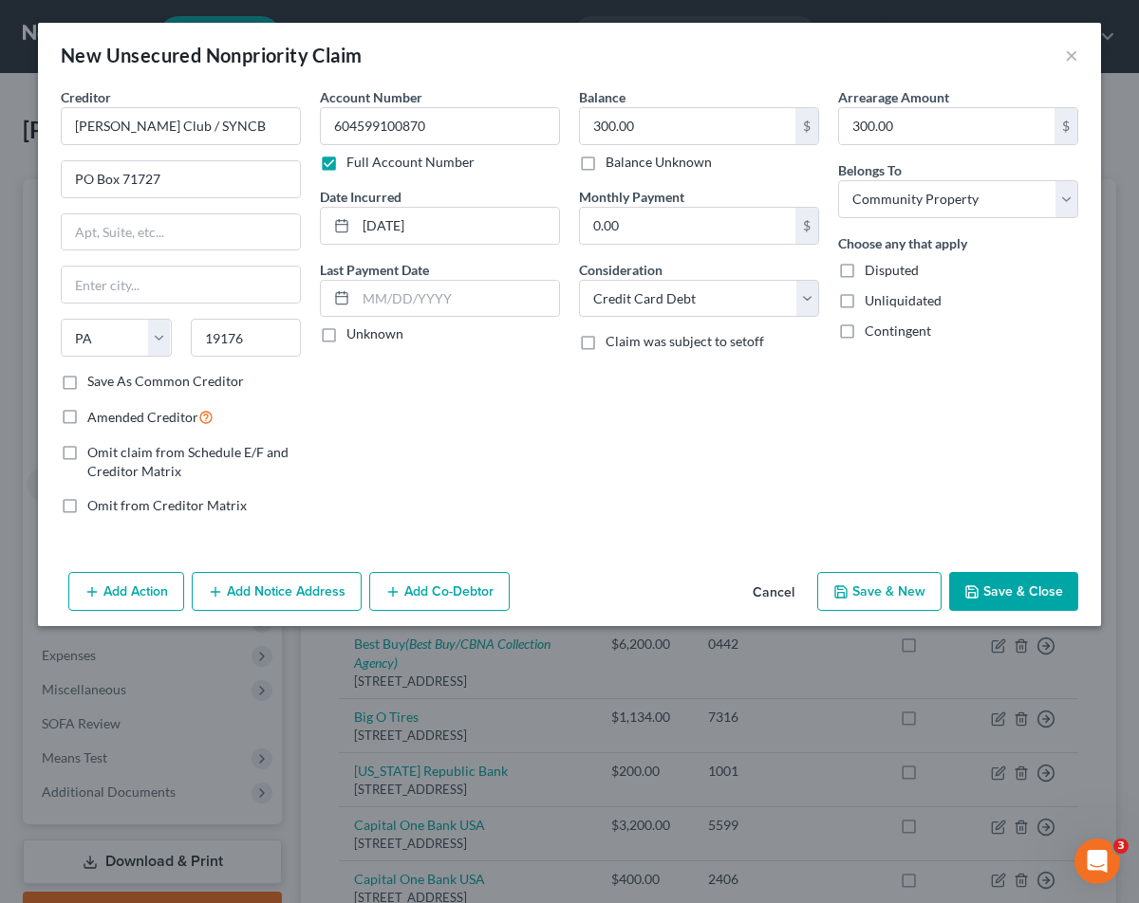
click at [354, 333] on input "Unknown" at bounding box center [360, 331] width 12 height 12
checkbox input "true"
click at [293, 589] on button "Add Notice Address" at bounding box center [277, 592] width 170 height 40
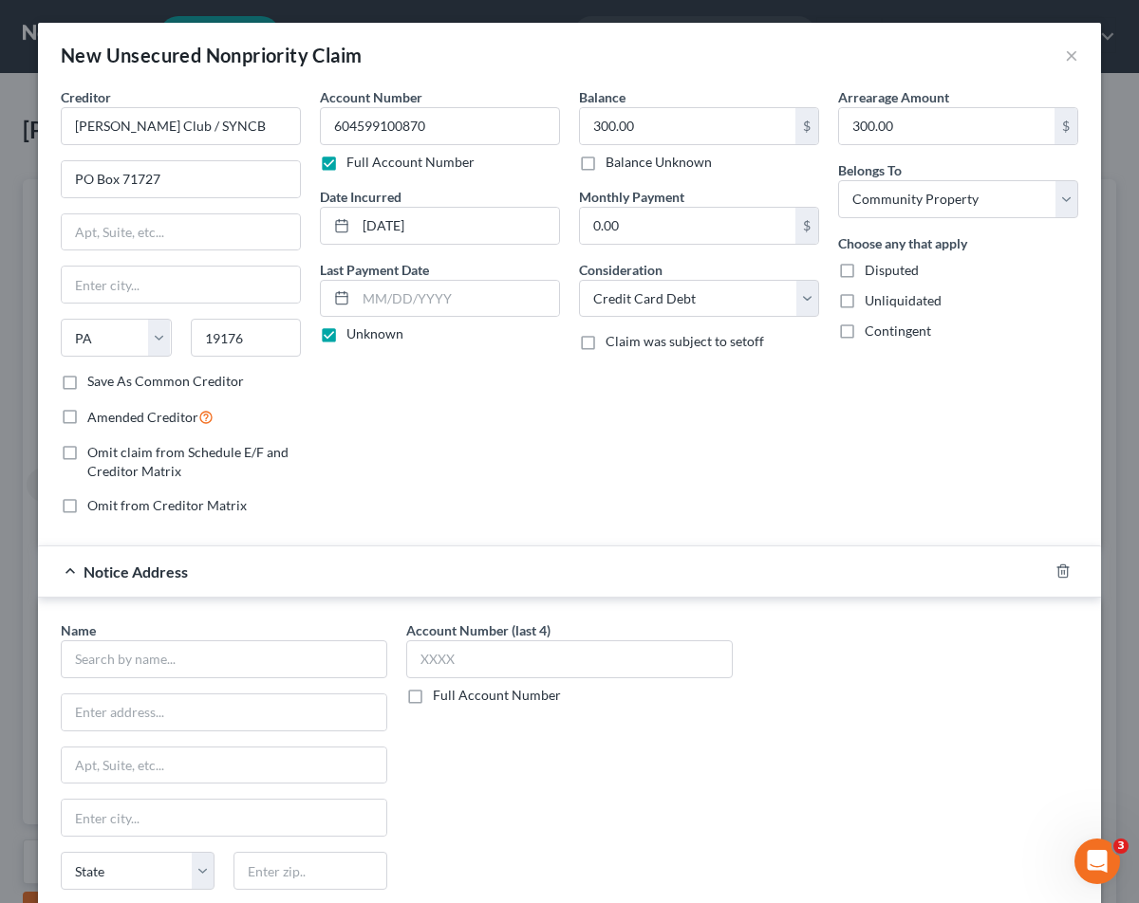
scroll to position [52, 0]
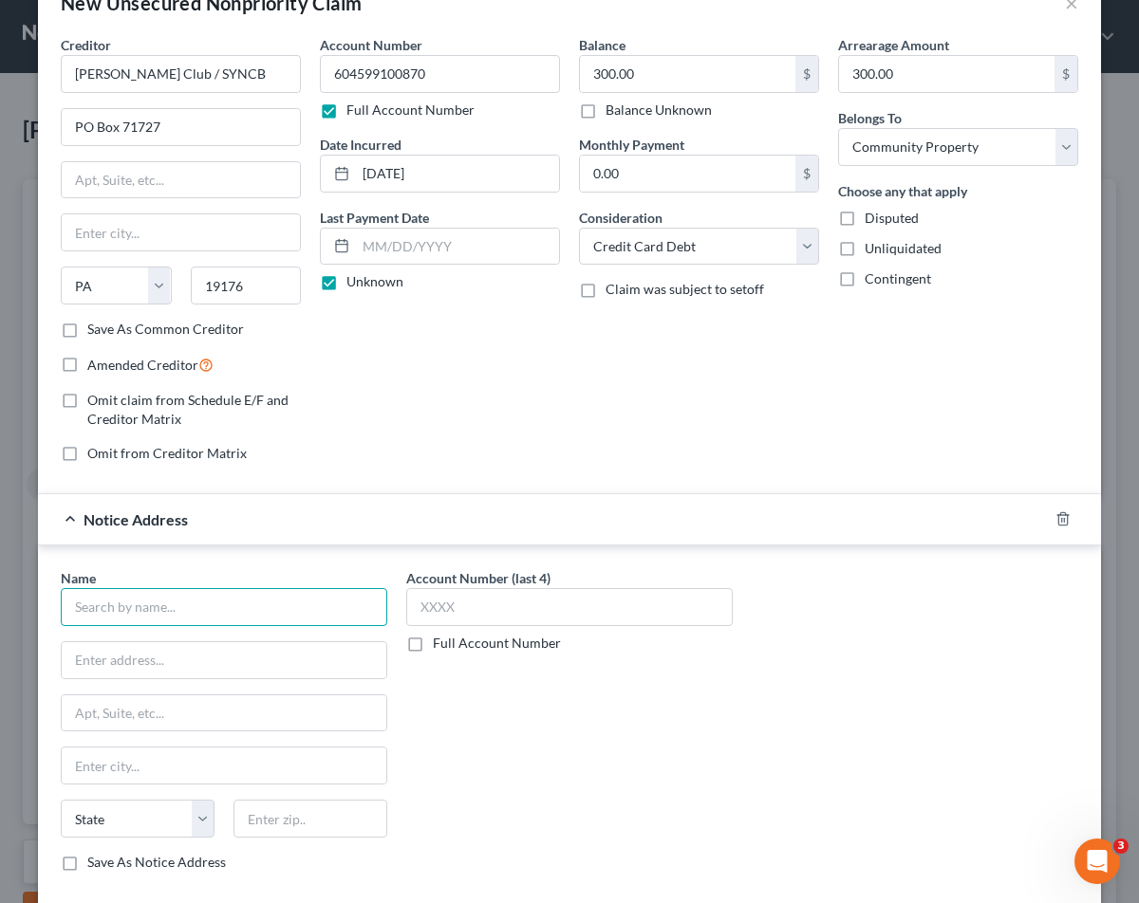
click at [225, 595] on input "text" at bounding box center [224, 607] width 326 height 38
click at [173, 606] on input "text" at bounding box center [224, 607] width 326 height 38
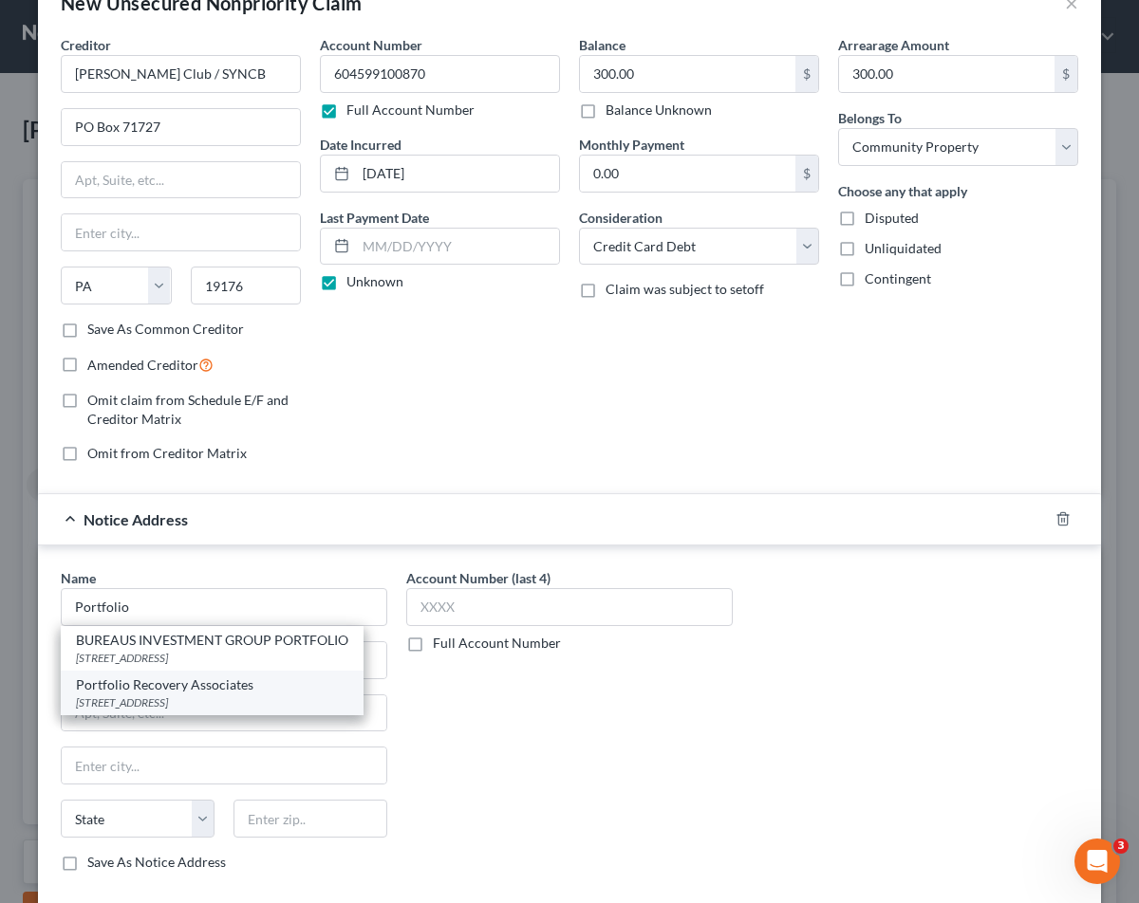
click at [214, 695] on div "Portfolio Recovery Associates" at bounding box center [212, 685] width 272 height 19
type input "Portfolio Recovery Associates"
type input "PO Box 12903"
type input "Norfolk"
select select "48"
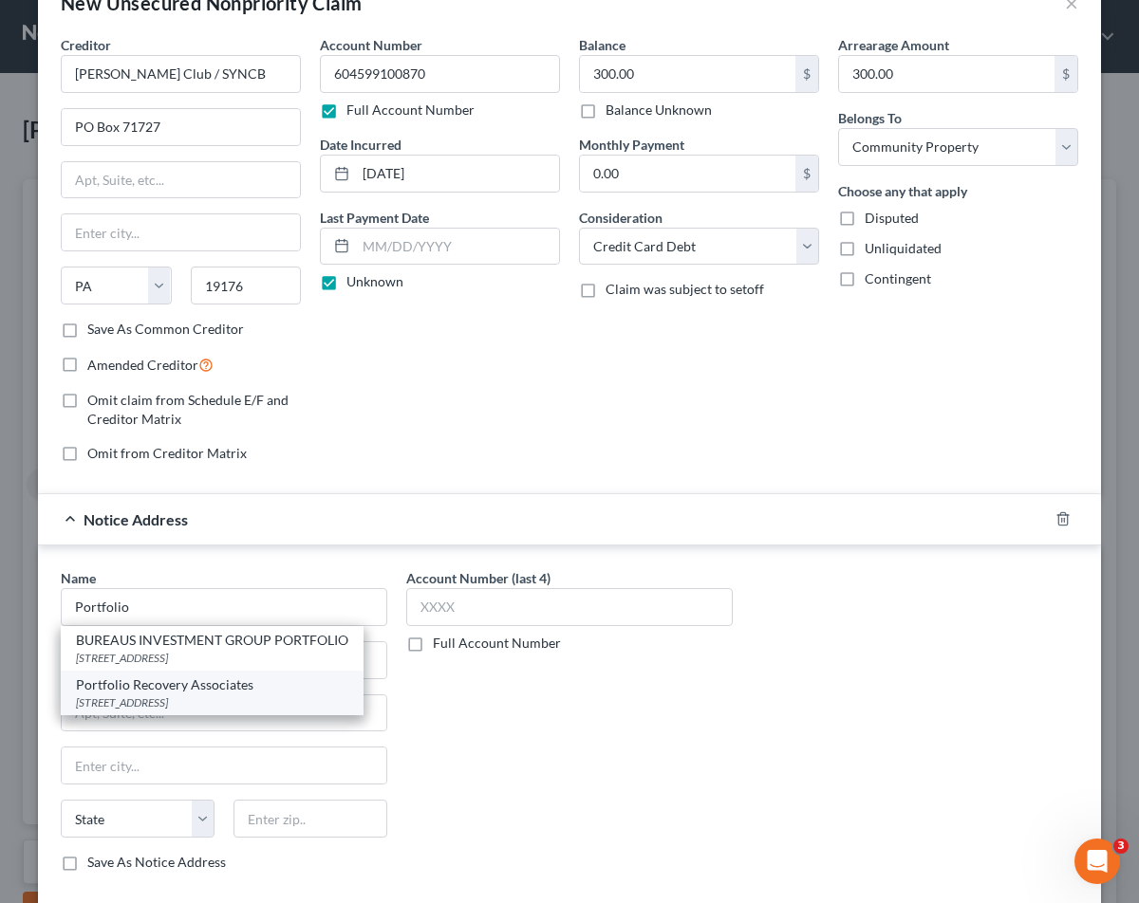
type input "23541"
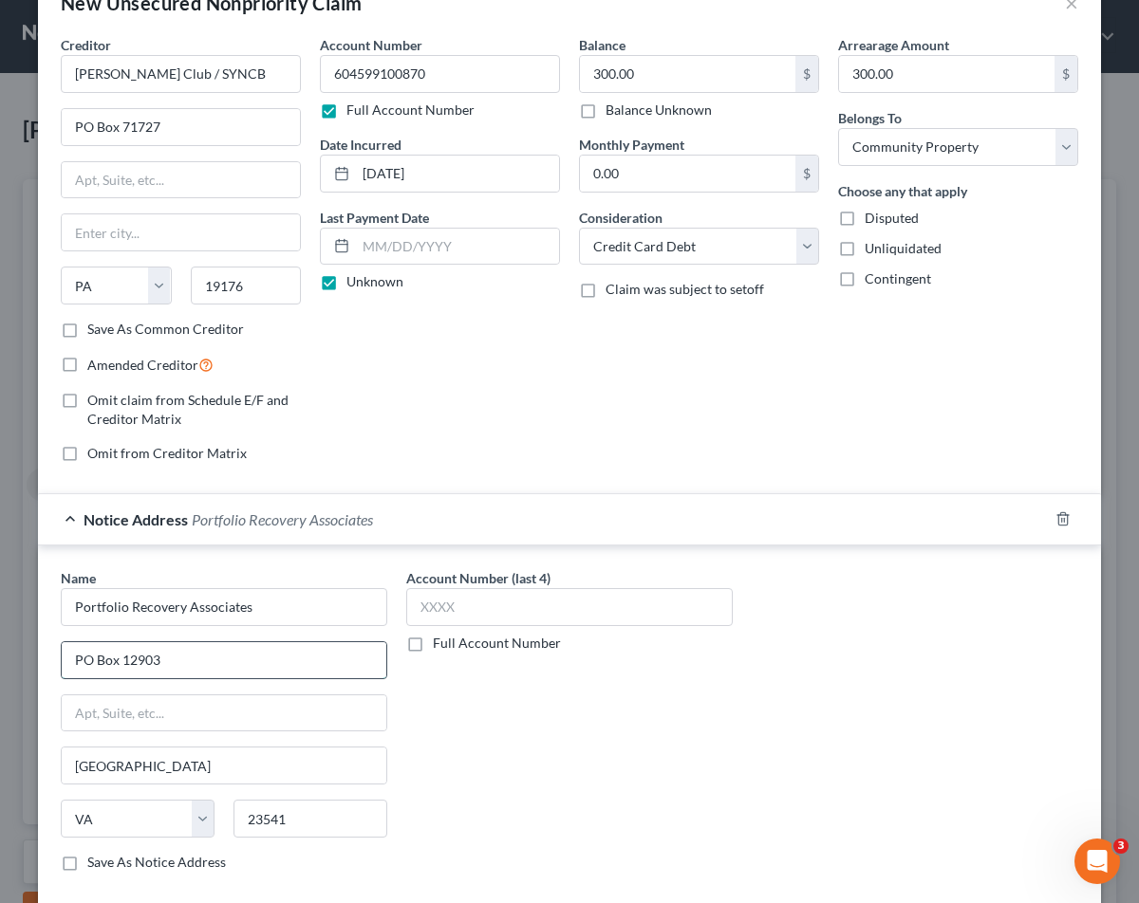
click at [180, 656] on input "PO Box 12903" at bounding box center [224, 660] width 325 height 36
drag, startPoint x: 182, startPoint y: 657, endPoint x: 64, endPoint y: 652, distance: 118.7
click at [64, 652] on input "PO Box 12903" at bounding box center [224, 660] width 325 height 36
type input "120 Corporate Blvd."
type input "23502"
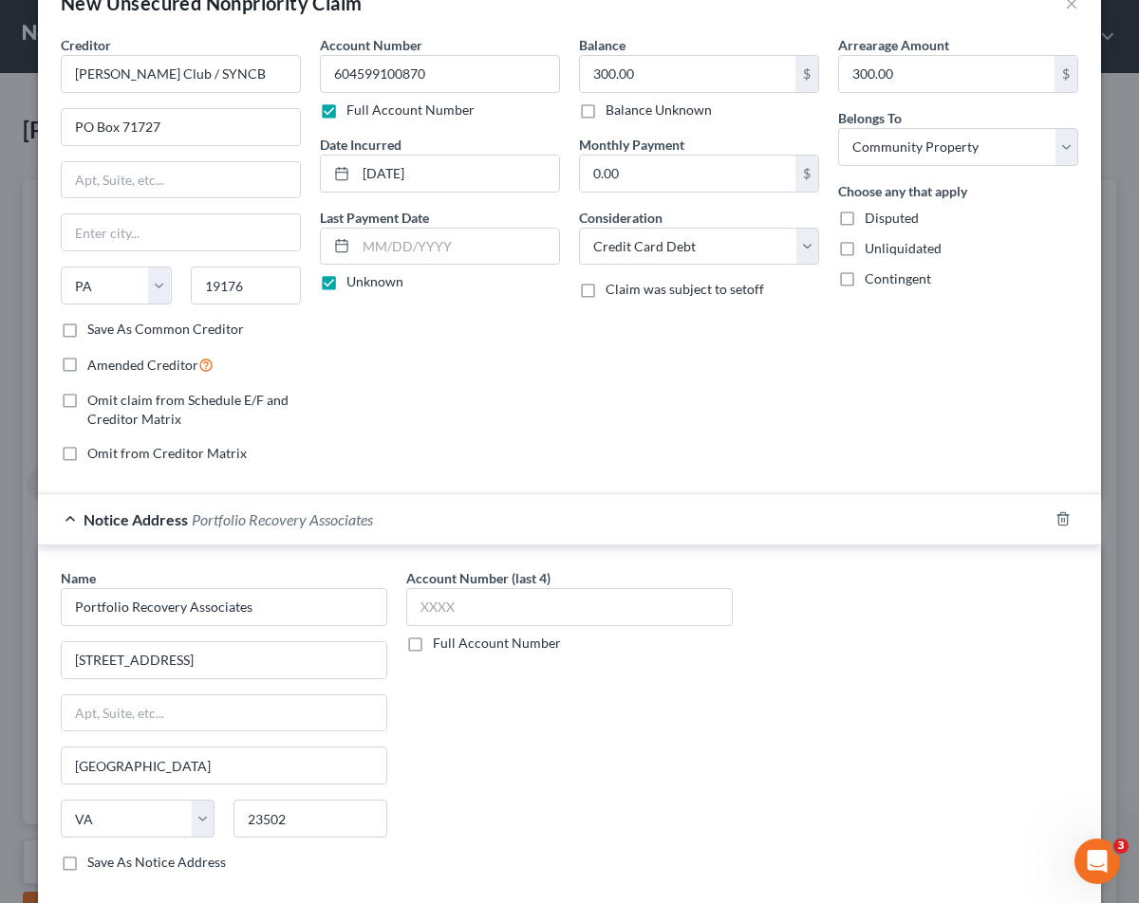
click at [624, 798] on div "Account Number (last 4) Full Account Number" at bounding box center [569, 727] width 345 height 319
click at [433, 640] on label "Full Account Number" at bounding box center [497, 643] width 128 height 19
click at [440, 640] on input "Full Account Number" at bounding box center [446, 640] width 12 height 12
click at [428, 606] on input "text" at bounding box center [569, 607] width 326 height 38
paste input "552448026340"
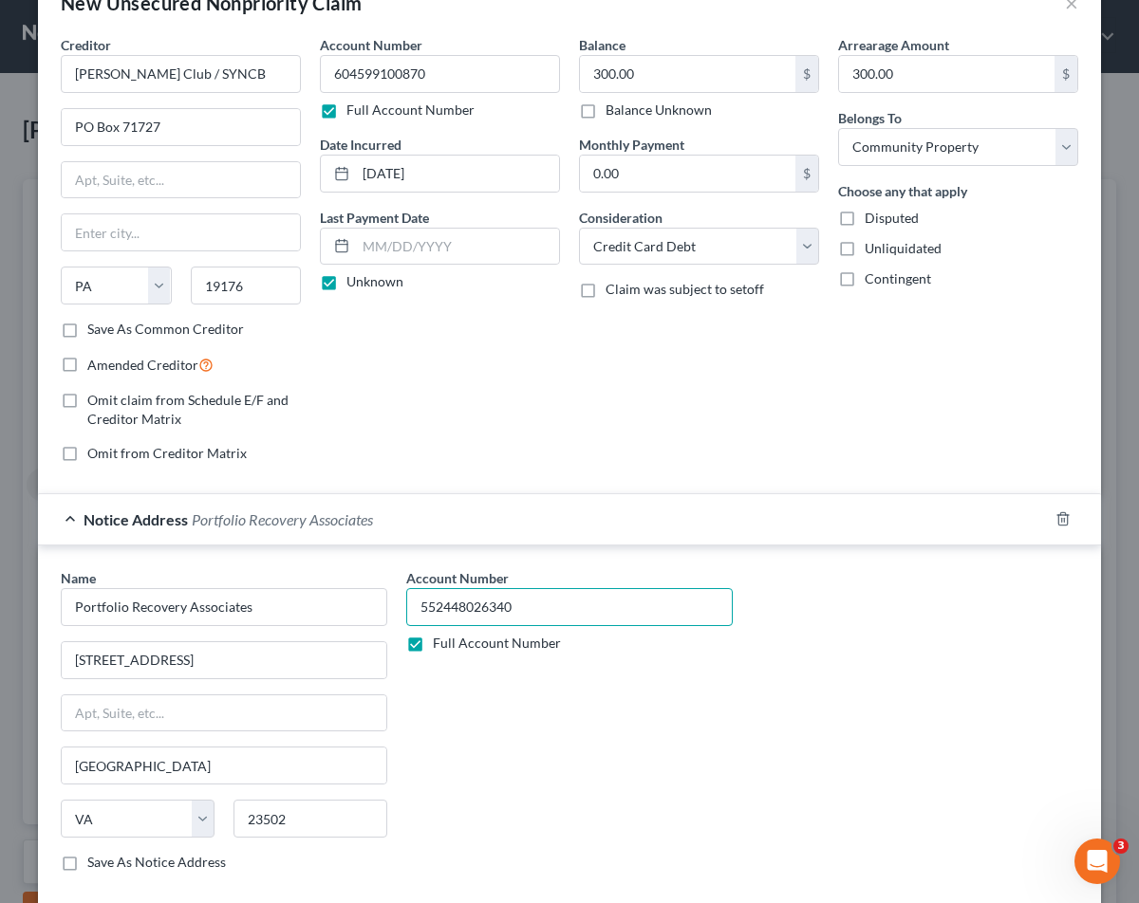
type input "552448026340"
click at [658, 672] on div "Account Number 552448026340 Full Account Number" at bounding box center [569, 727] width 345 height 319
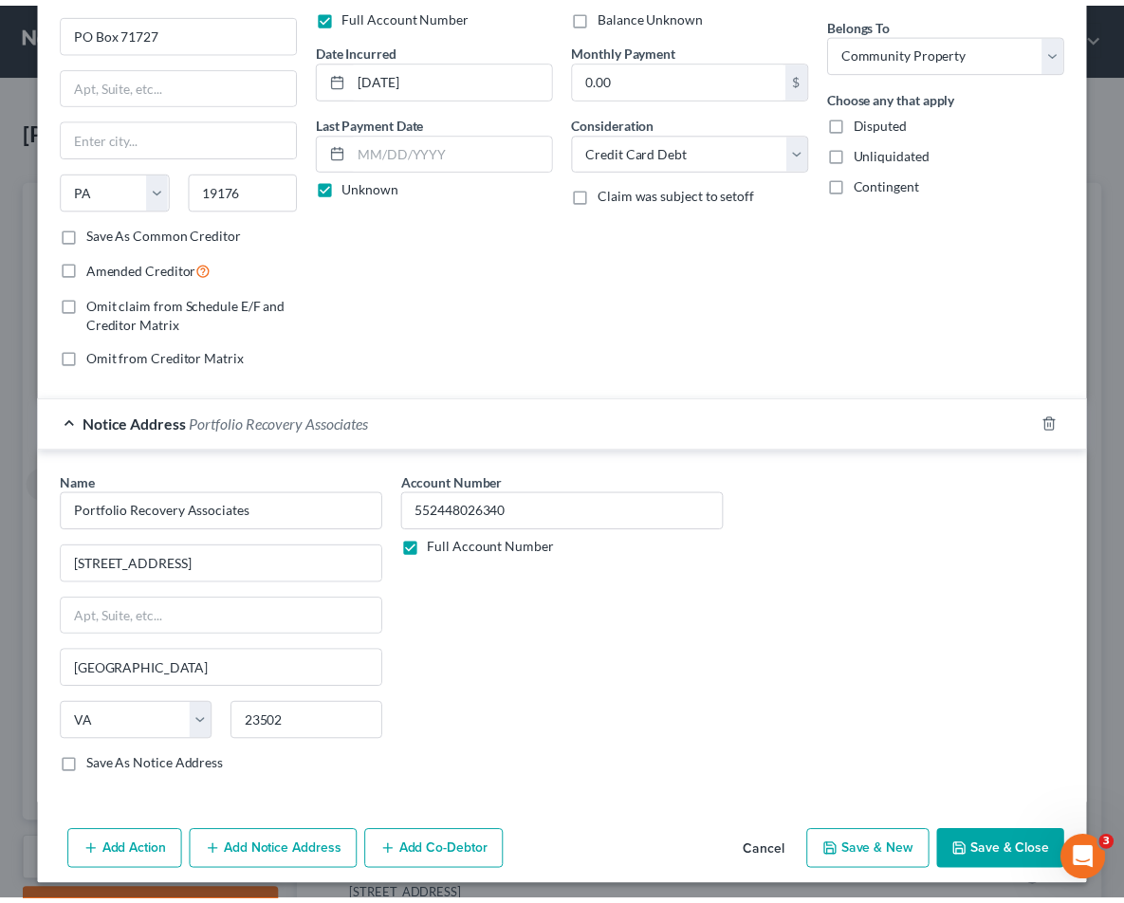
scroll to position [141, 0]
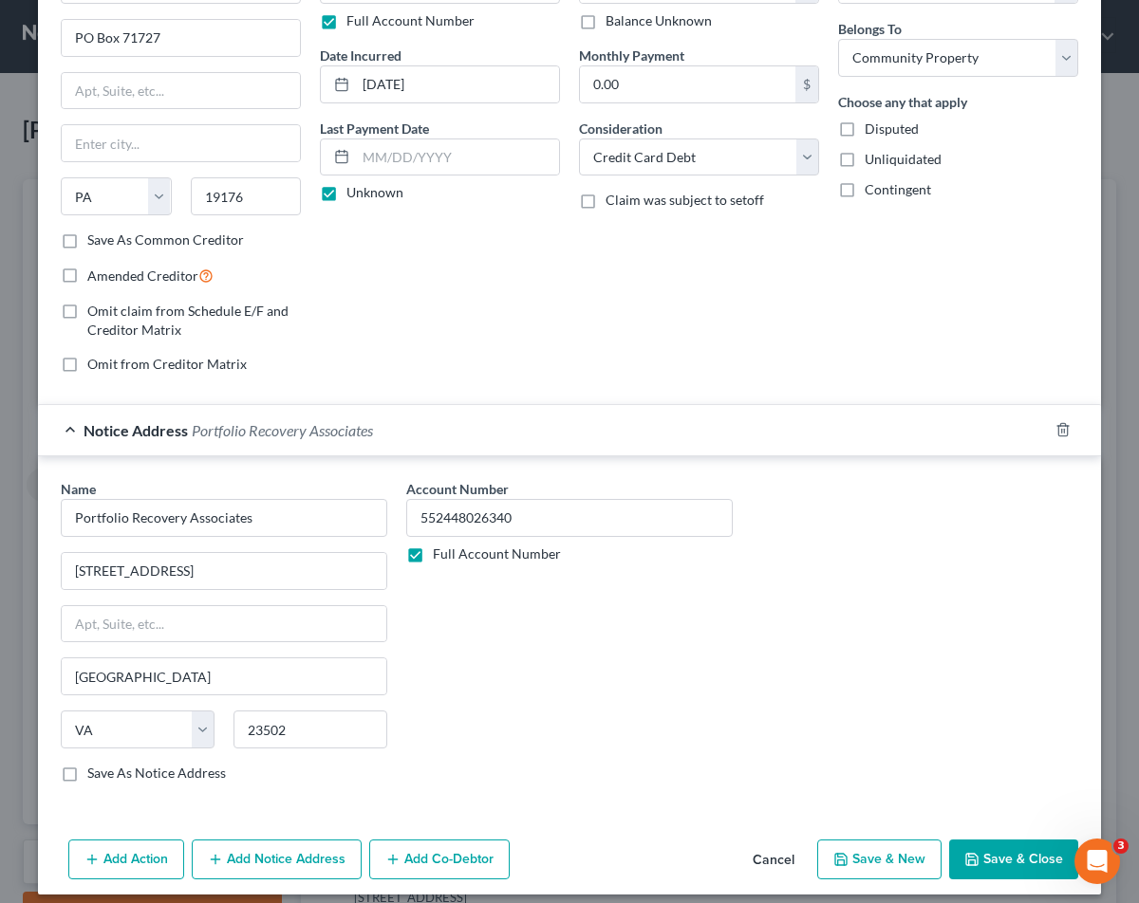
click at [1010, 843] on button "Save & Close" at bounding box center [1013, 860] width 129 height 40
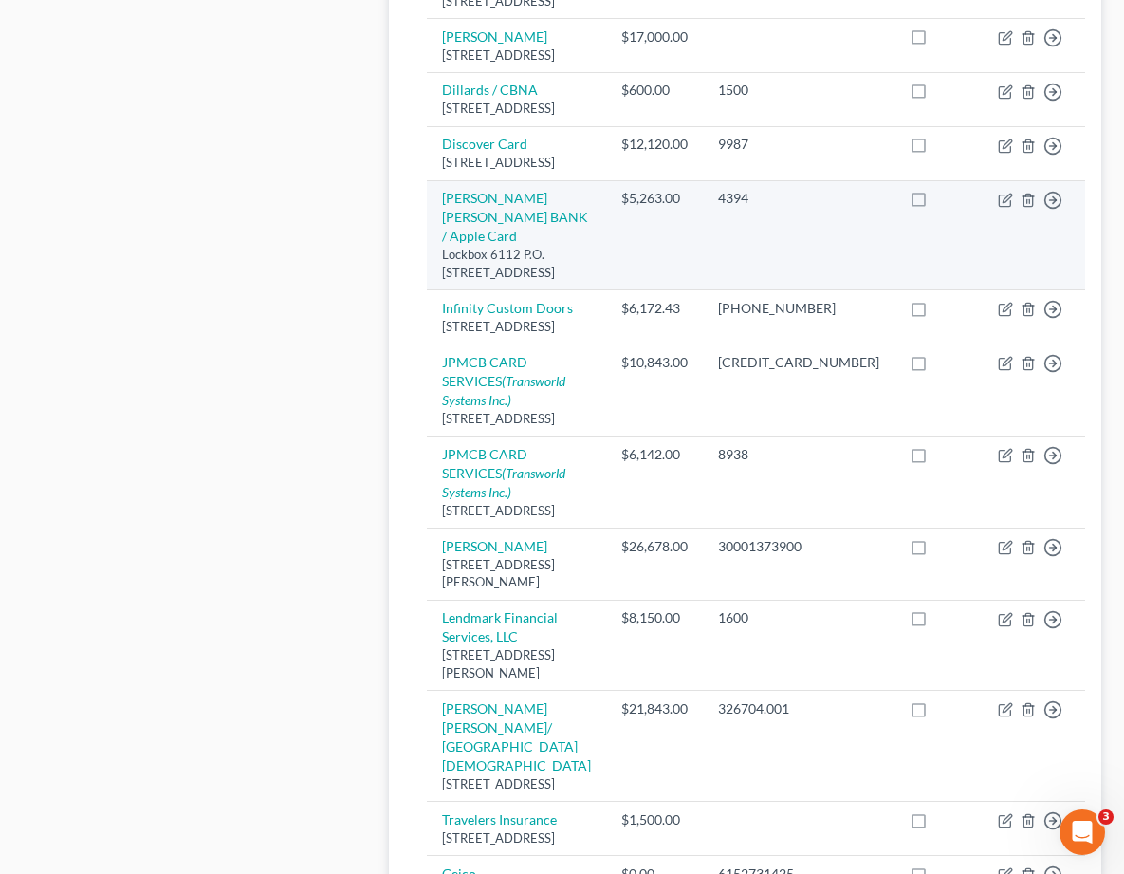
scroll to position [2711, 0]
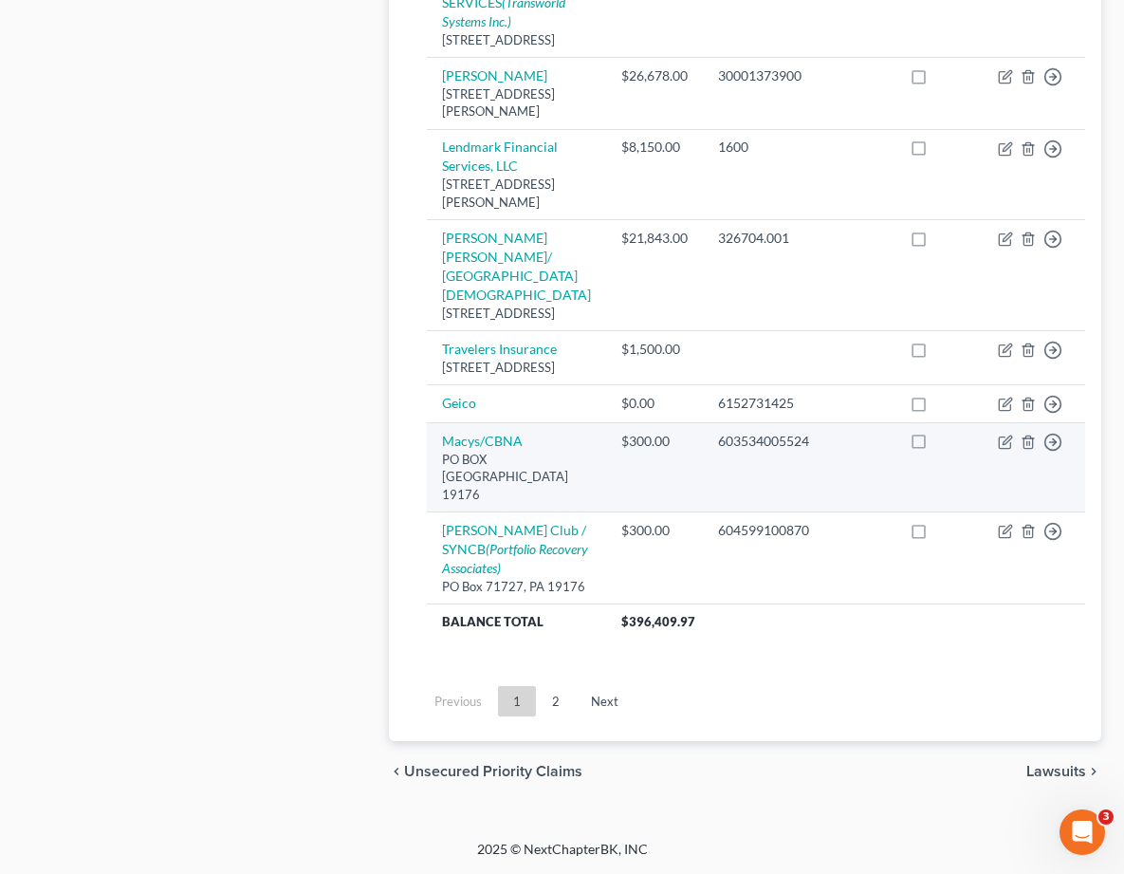
click at [667, 480] on td "$300.00" at bounding box center [654, 467] width 97 height 89
click at [998, 450] on icon "button" at bounding box center [1005, 442] width 15 height 15
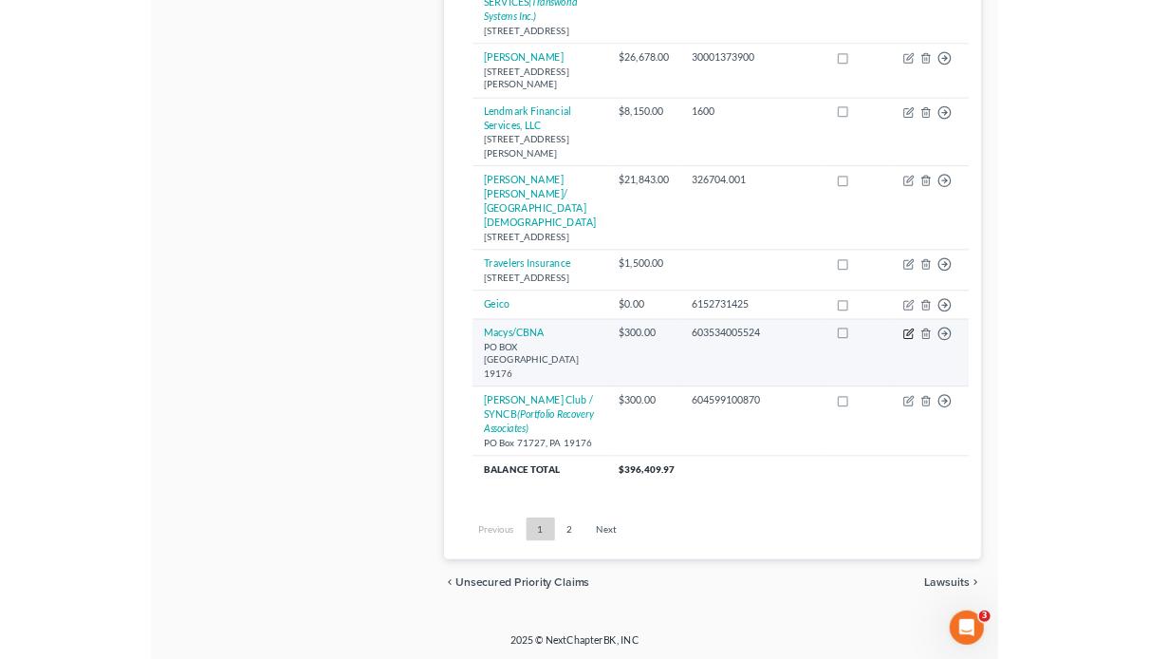
scroll to position [1834, 0]
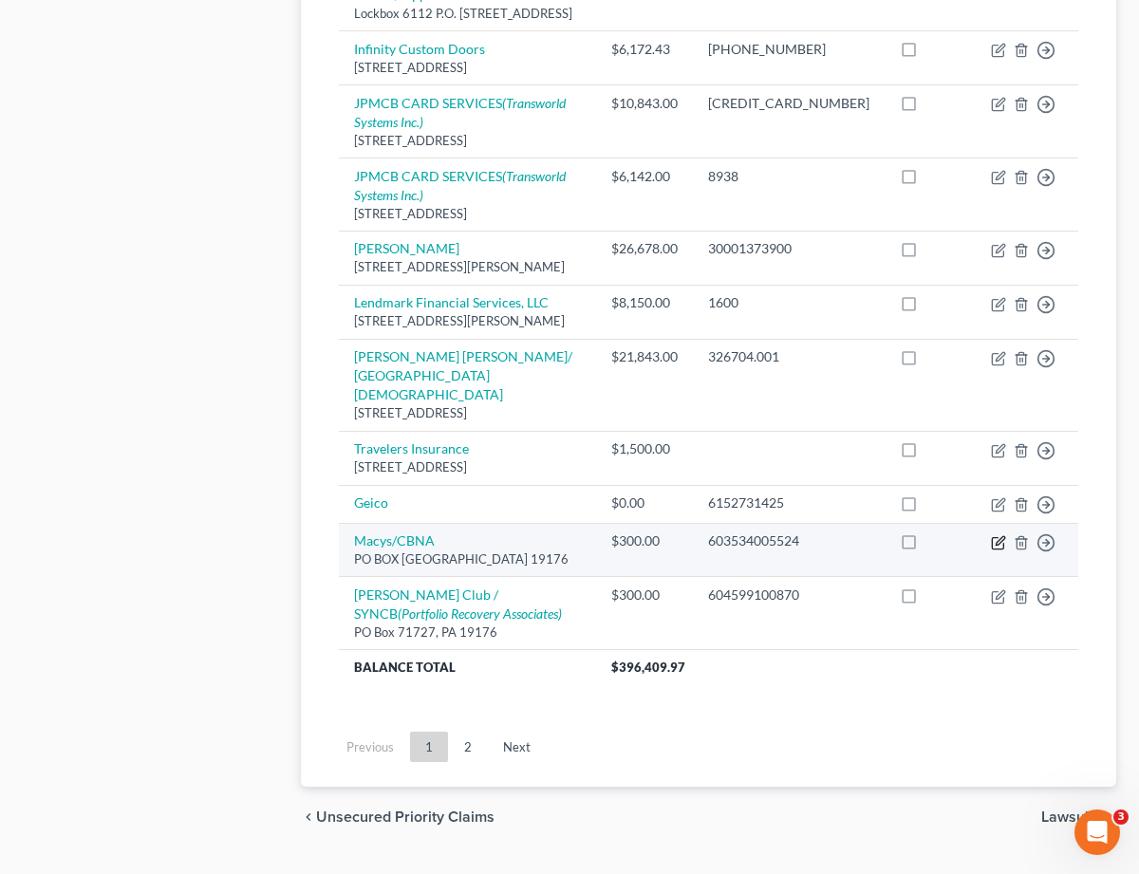
select select "39"
select select "2"
select select "4"
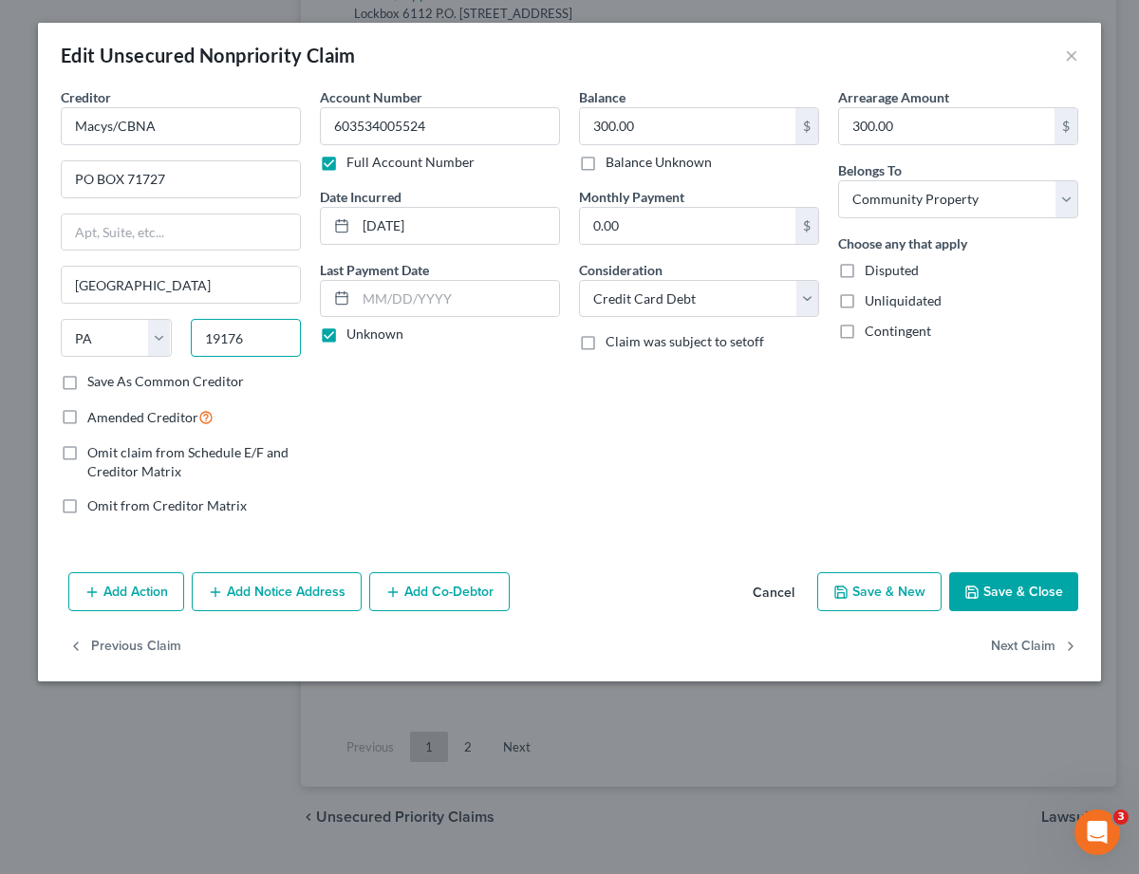
drag, startPoint x: 225, startPoint y: 343, endPoint x: 240, endPoint y: 340, distance: 15.6
click at [225, 343] on input "19176" at bounding box center [246, 338] width 111 height 38
type input "57117"
type input "Sioux Falls"
select select "43"
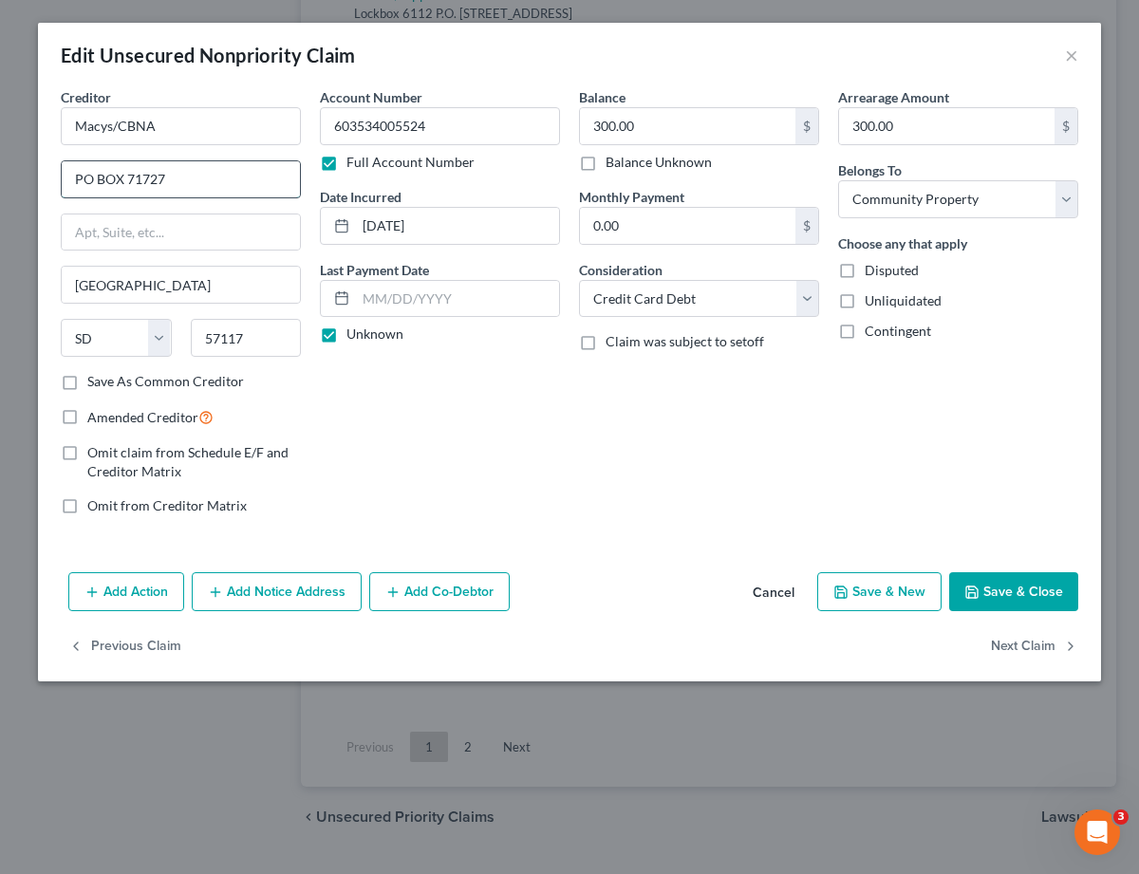
drag, startPoint x: 177, startPoint y: 177, endPoint x: 64, endPoint y: 160, distance: 115.1
type input "PO Box 6789"
click at [459, 457] on div "Account Number 603534005524 Full Account Number Date Incurred 01/01/2021 Last P…" at bounding box center [439, 308] width 259 height 443
click at [1009, 594] on button "Save & Close" at bounding box center [1013, 592] width 129 height 40
